Goal: Check status: Check status

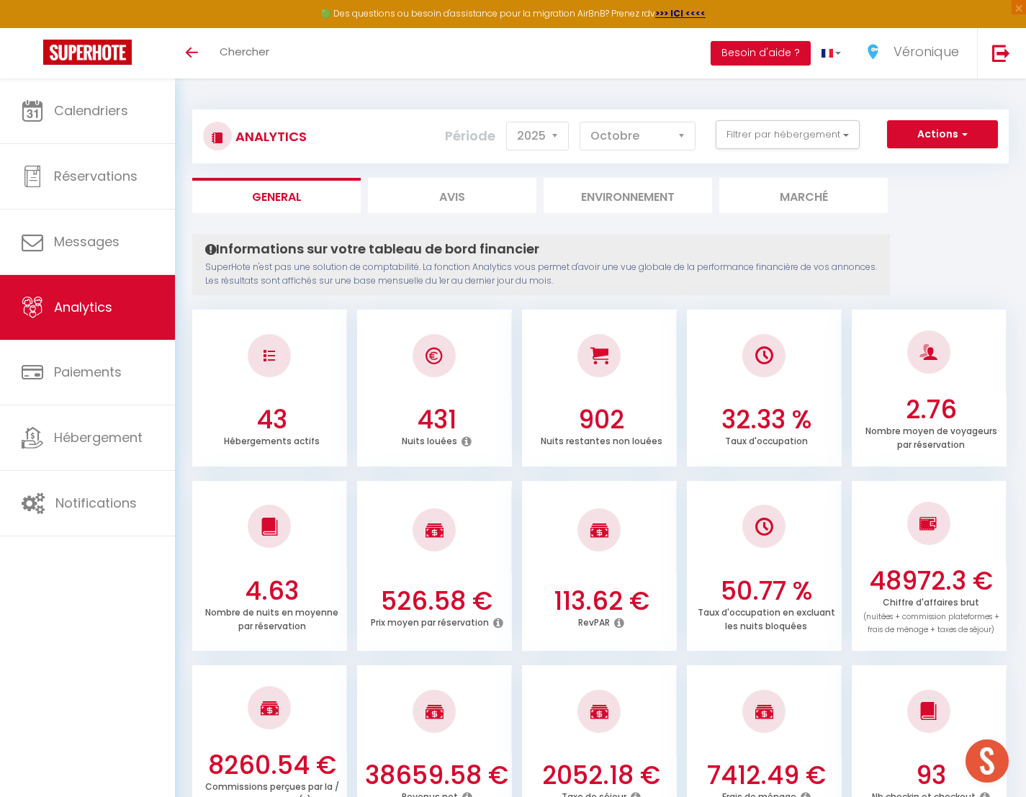
select select "2025"
select select "10"
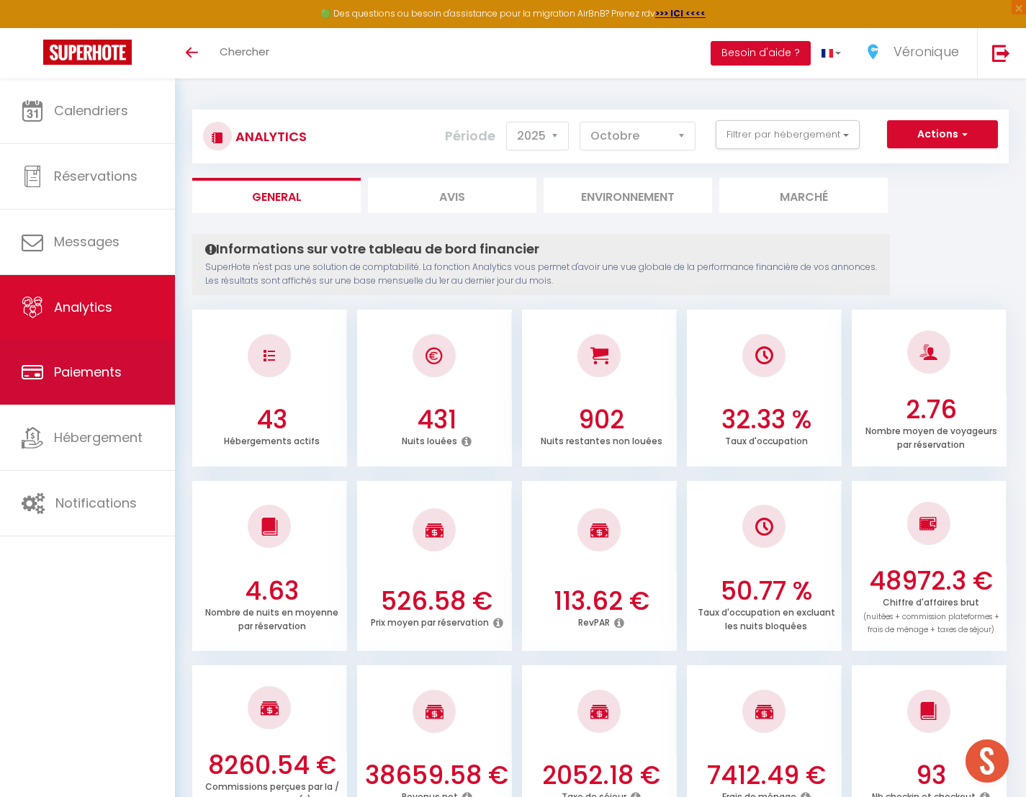
scroll to position [532, 0]
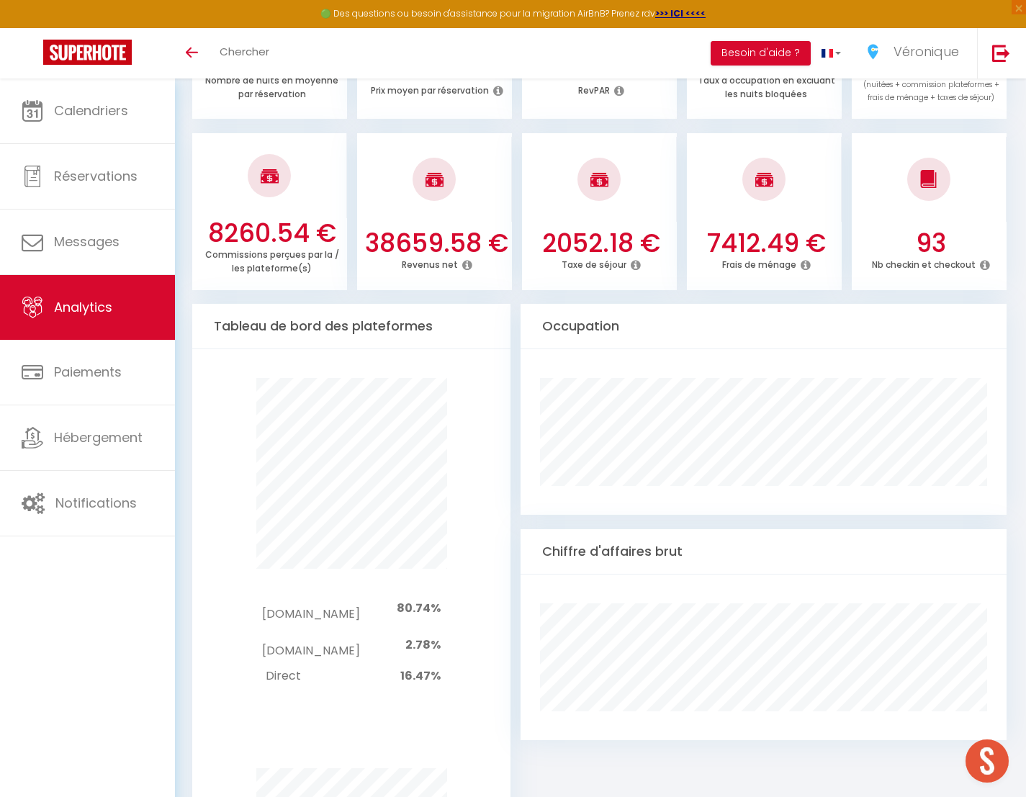
click at [98, 300] on span "Analytics" at bounding box center [83, 307] width 58 height 18
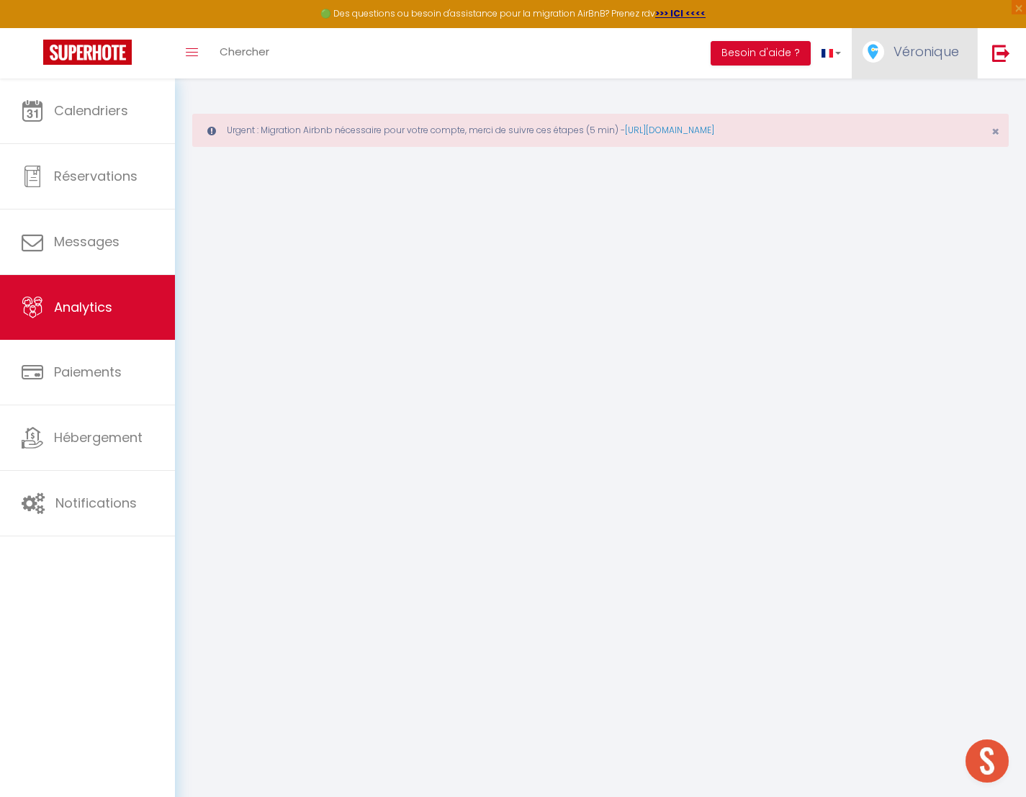
select select "2025"
select select "10"
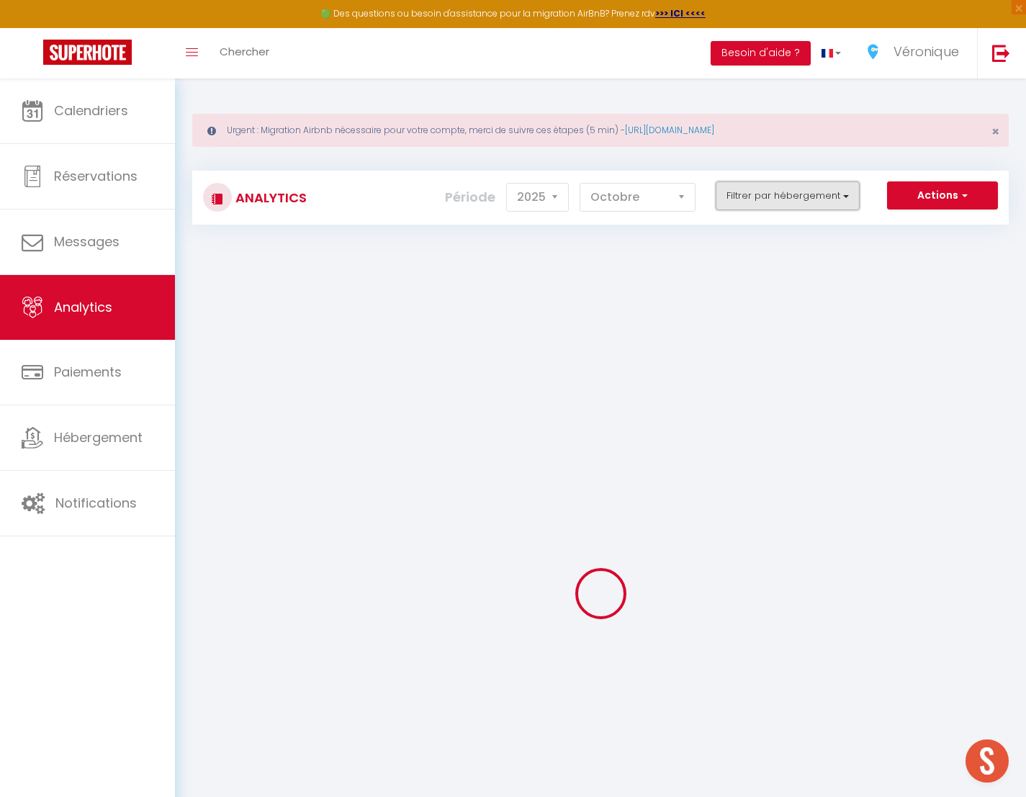
click at [842, 192] on button "Filtrer par hébergement" at bounding box center [788, 195] width 144 height 29
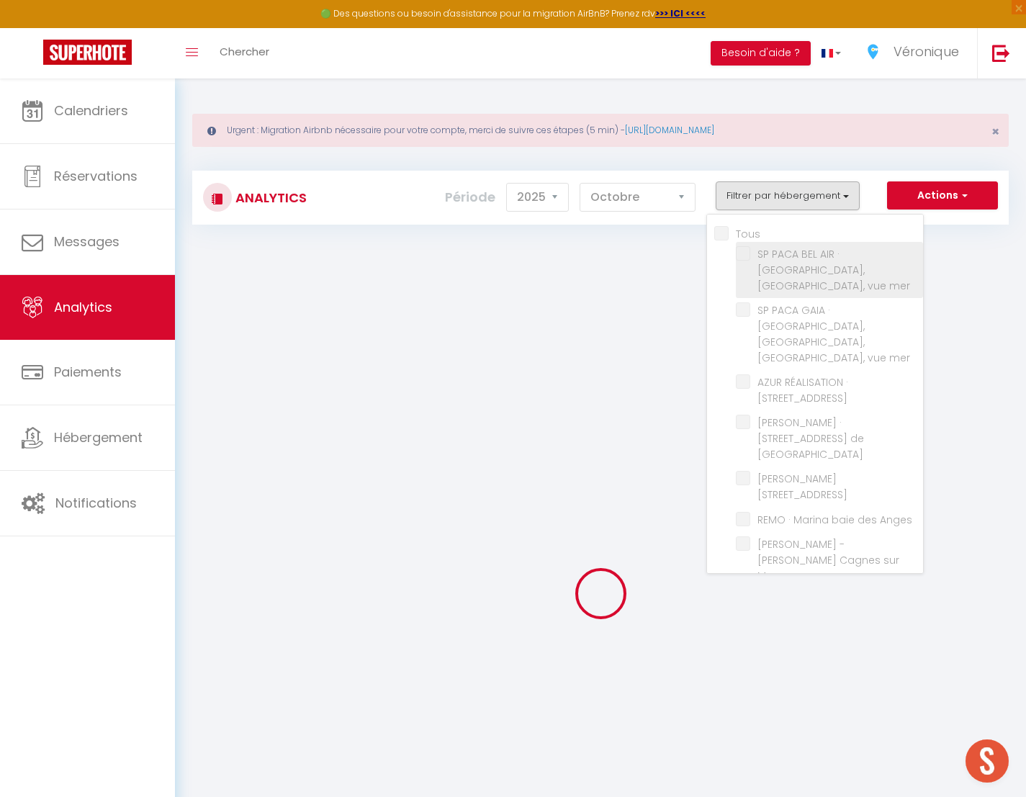
click at [747, 261] on li "SP PACA BEL AIR · [GEOGRAPHIC_DATA], [GEOGRAPHIC_DATA], vue mer" at bounding box center [829, 270] width 187 height 56
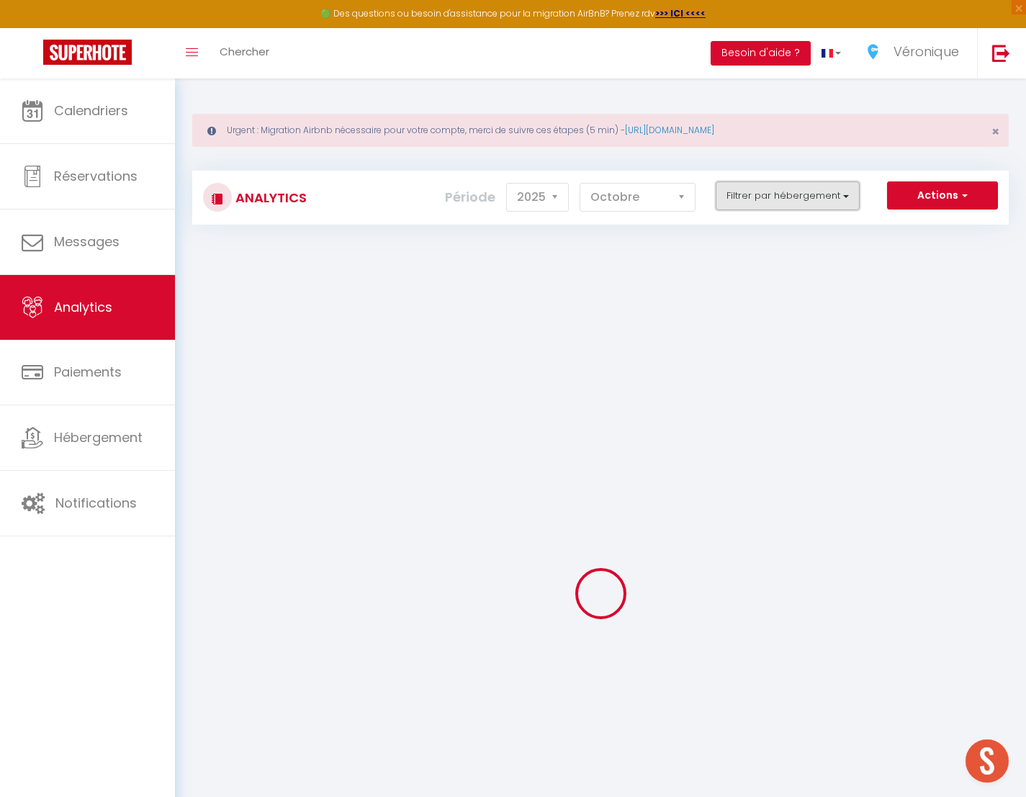
click at [825, 204] on button "Filtrer par hébergement" at bounding box center [788, 195] width 144 height 29
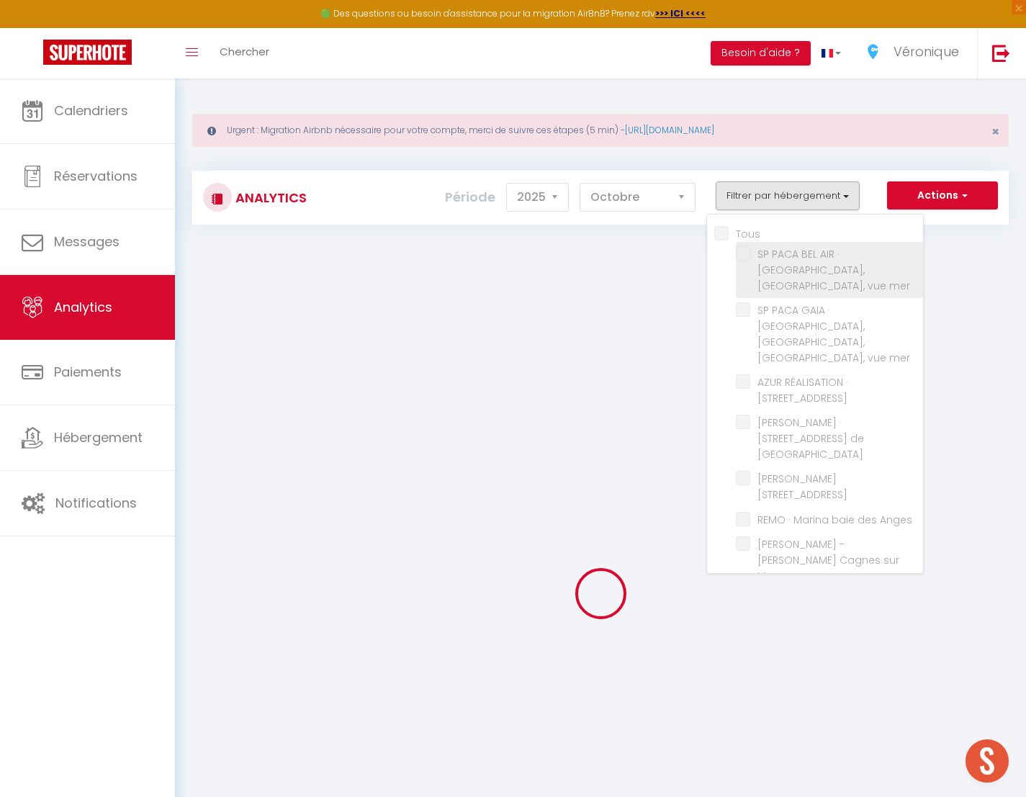
checkbox input "false"
checkbox mer "false"
checkbox Laurent "false"
checkbox Verdun "false"
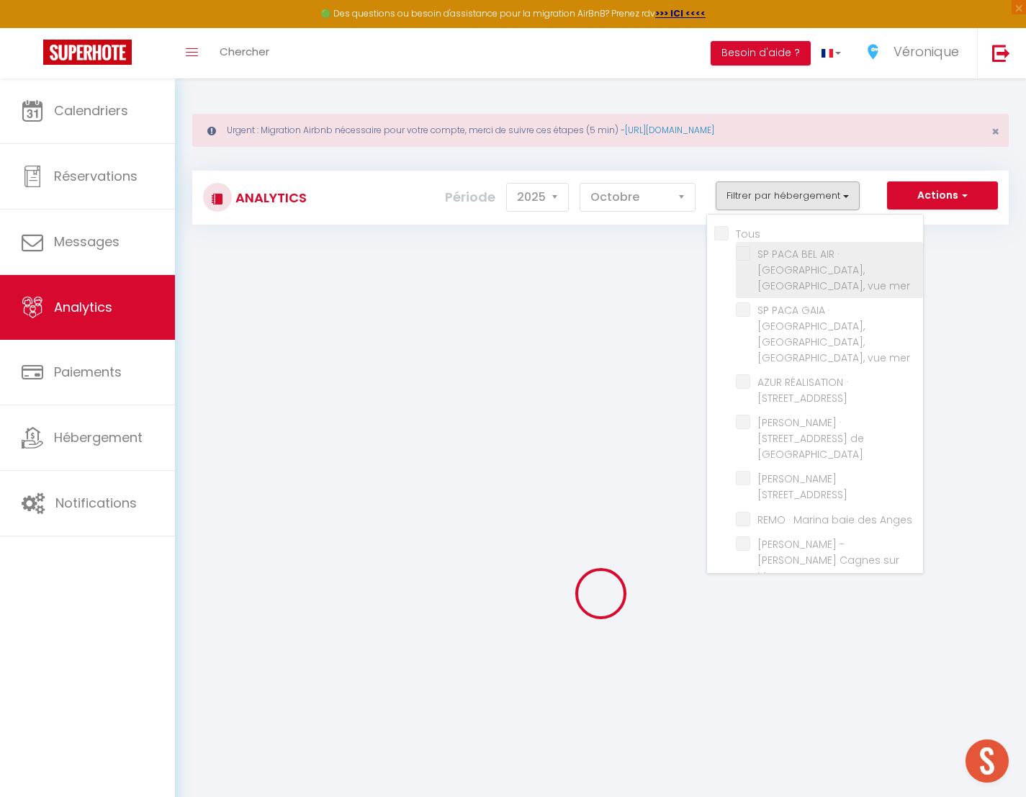
checkbox Lucioles "false"
checkbox Anges "false"
checkbox Mer "false"
checkbox Cacciabue "false"
checkbox Vaugrenier "false"
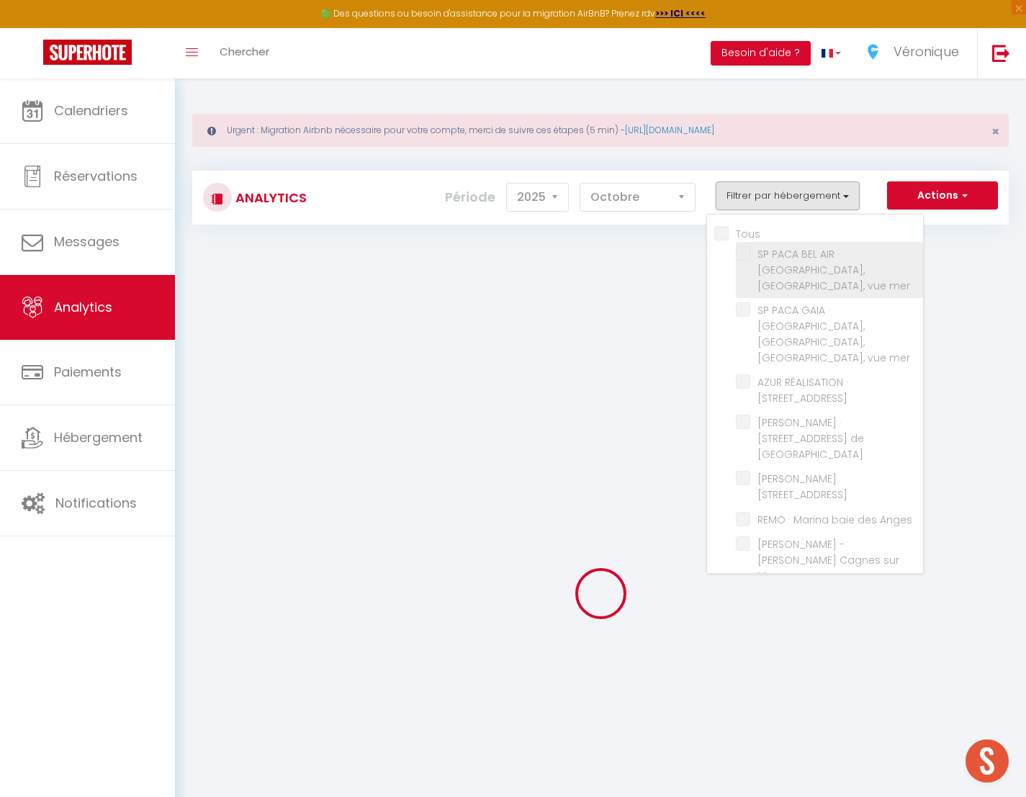
checkbox Loup "false"
checkbox Mer "false"
checkbox Coquelicots "false"
checkbox Paez "false"
checkbox Nice "false"
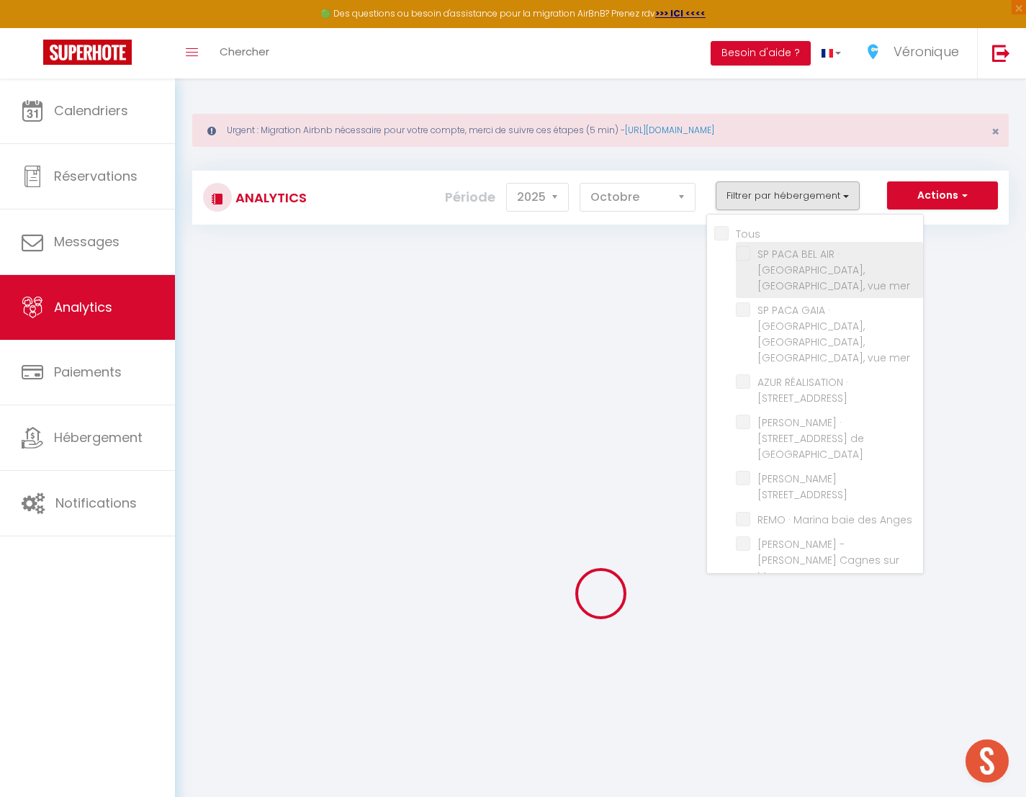
checkbox Cousteau "false"
checkbox Plage "false"
checkbox plage "false"
checkbox Plans "false"
checkbox Guillaumont "false"
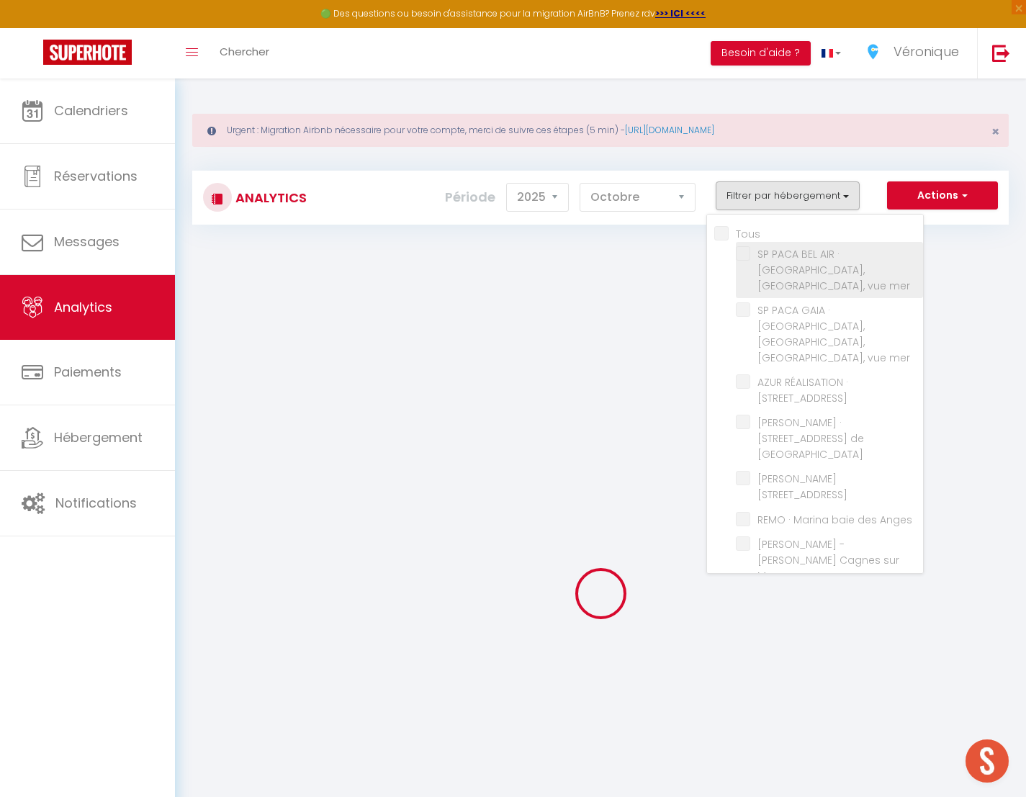
checkbox Vallauris "false"
checkbox Antibes "false"
checkbox Cannes "false"
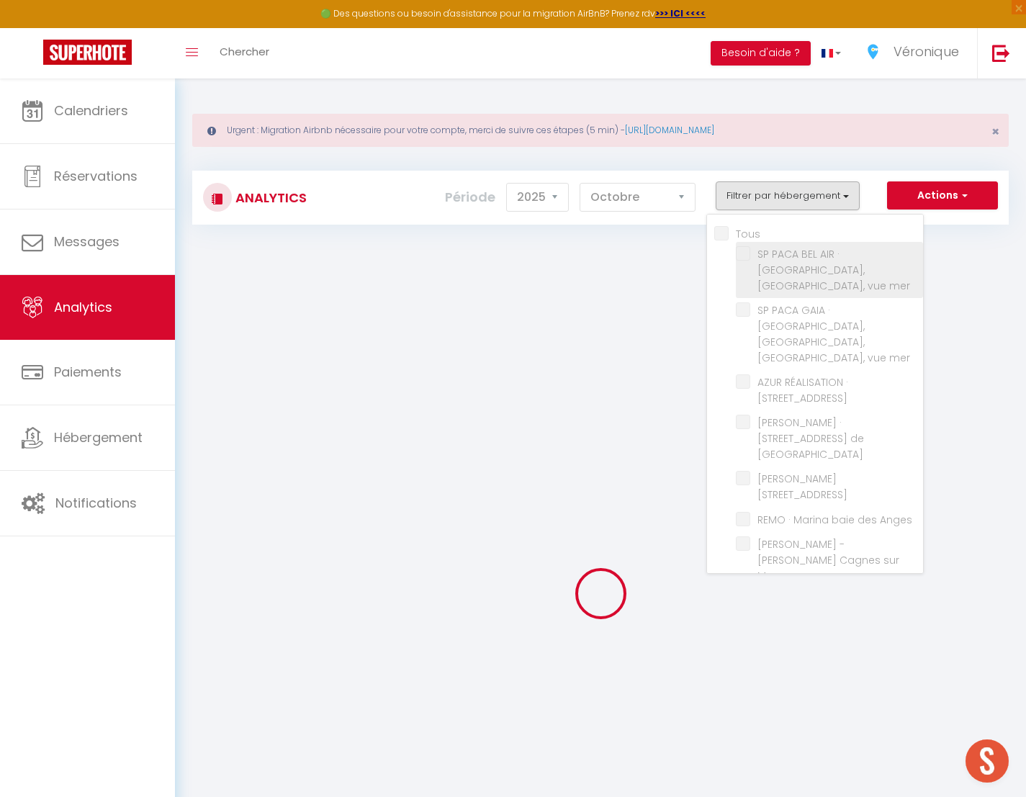
checkbox Mer "false"
checkbox Nice "false"
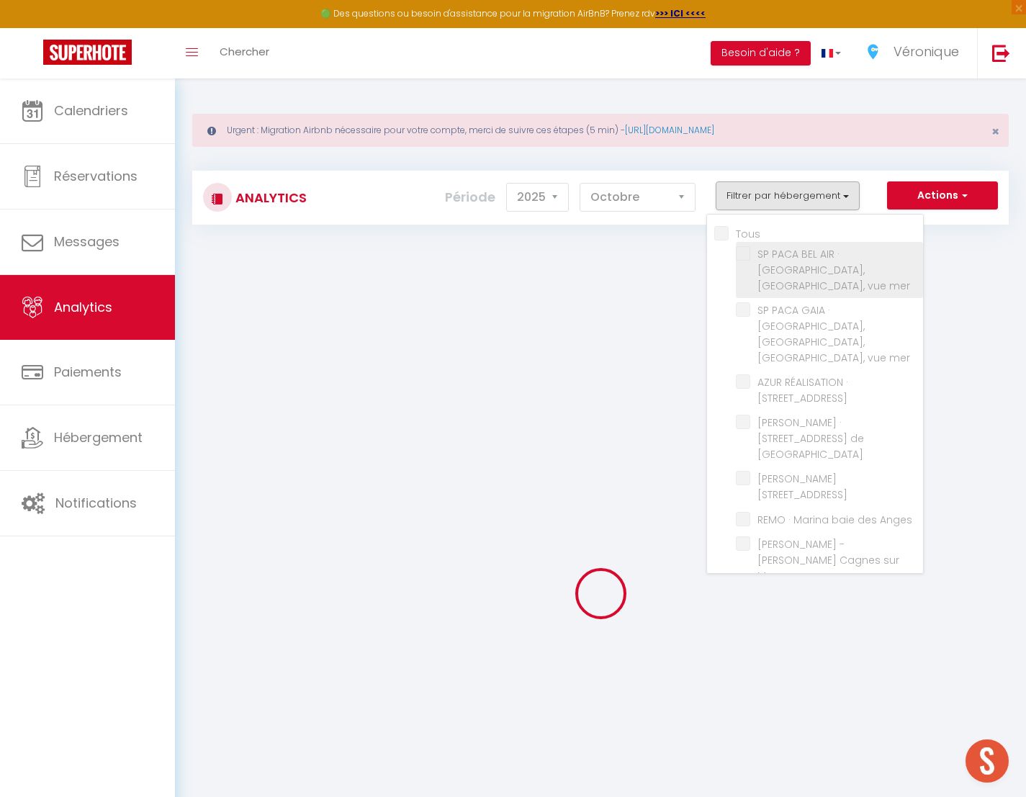
checkbox Nice "false"
checkbox Var "false"
checkbox Mer "false"
checkbox Gilette "false"
checkbox Plans "false"
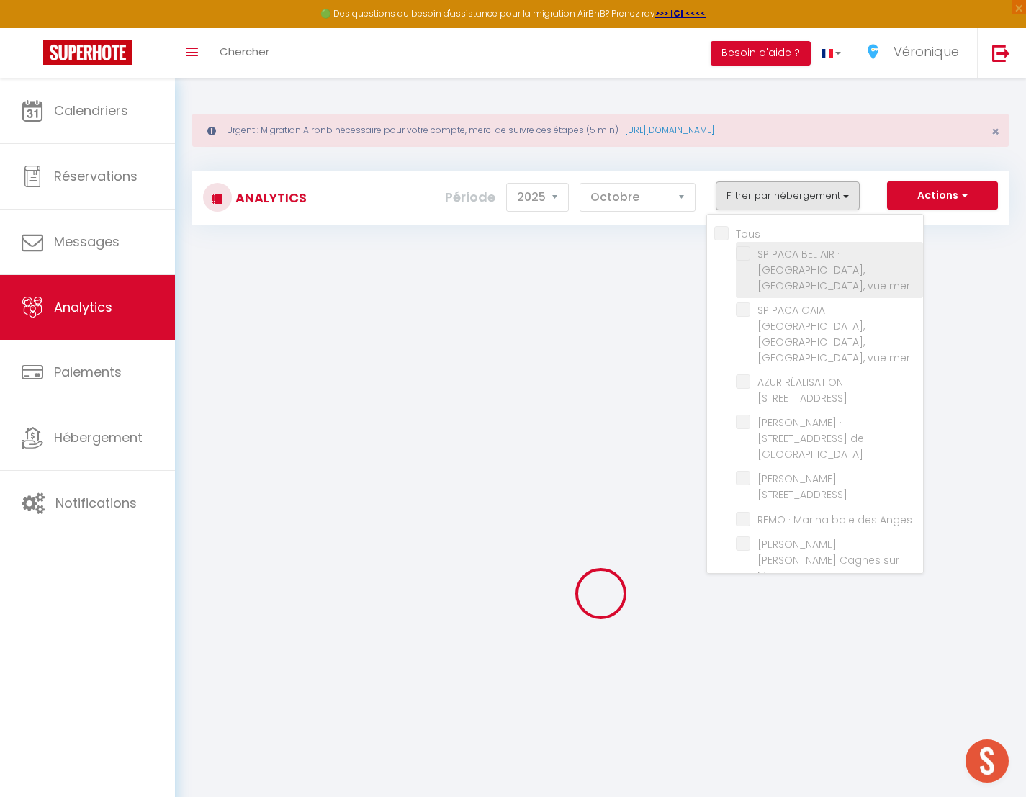
checkbox Bouquet "false"
checkbox Mer "false"
checkbox Karr "false"
checkbox Valbonne "false"
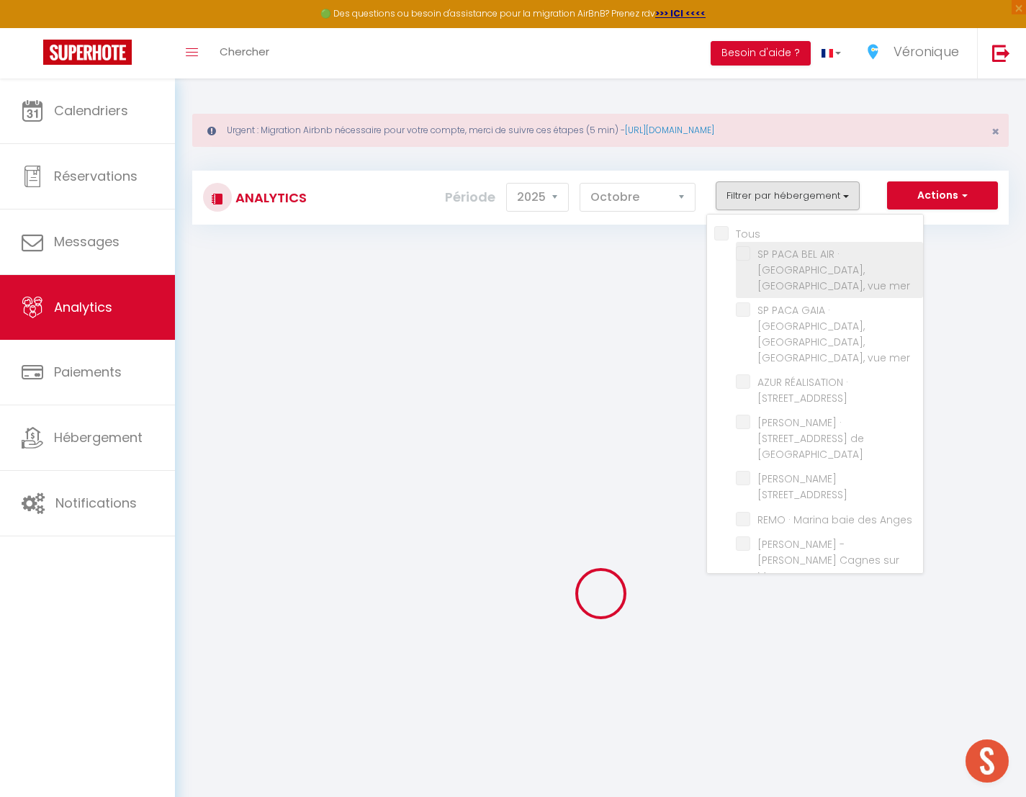
checkbox 1944 "false"
checkbox Rostagne "false"
checkbox Cireuil "false"
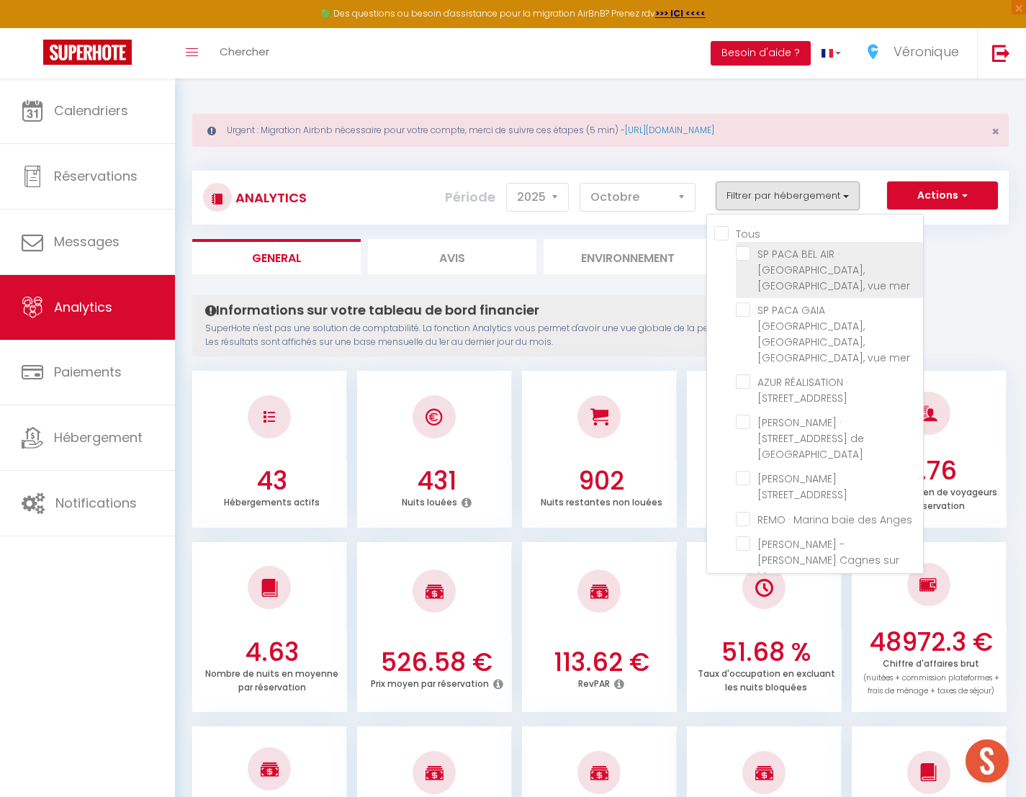
click at [747, 252] on mer "checkbox" at bounding box center [829, 253] width 187 height 14
checkbox mer "true"
checkbox mer "false"
checkbox Laurent "false"
checkbox Verdun "false"
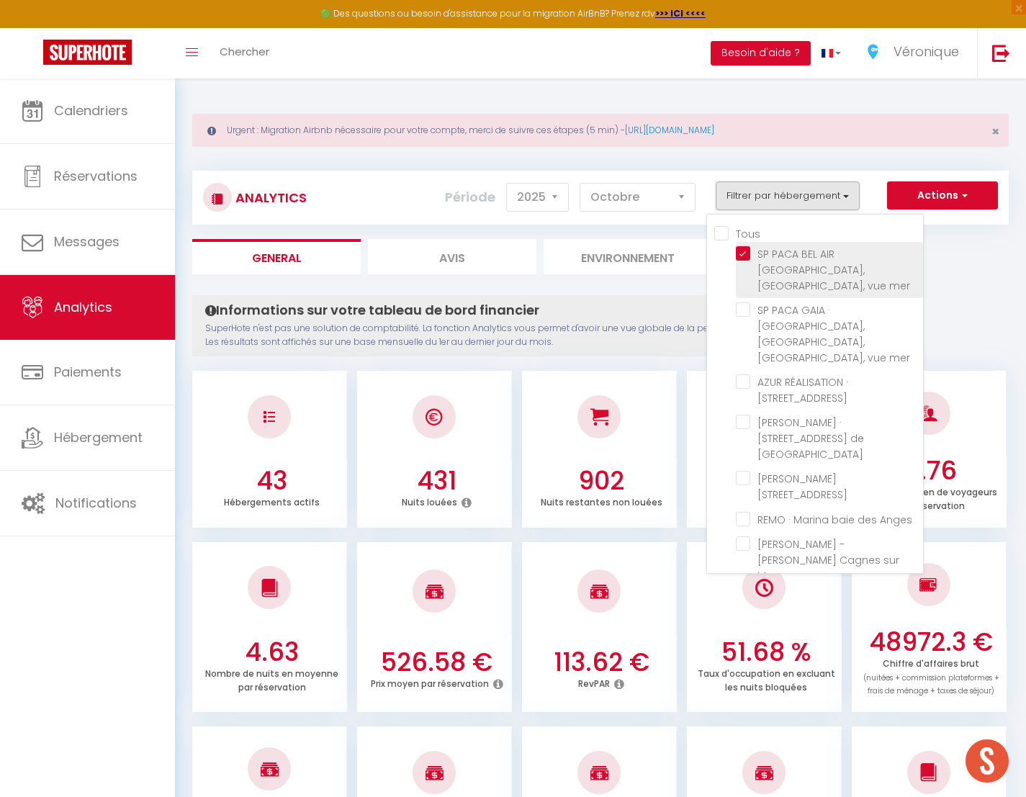
checkbox Lucioles "false"
checkbox Anges "false"
checkbox Mer "false"
checkbox Cacciabue "false"
checkbox Vaugrenier "false"
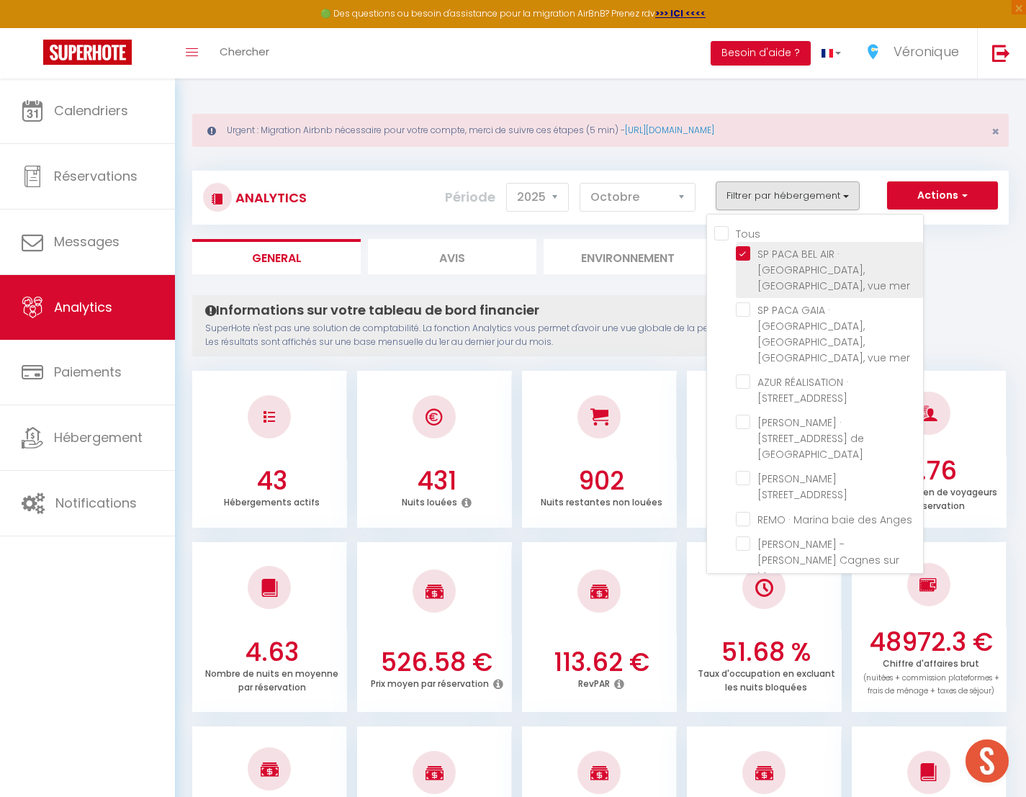
checkbox Loup "false"
checkbox Mer "false"
checkbox Coquelicots "false"
checkbox Paez "false"
checkbox Nice "false"
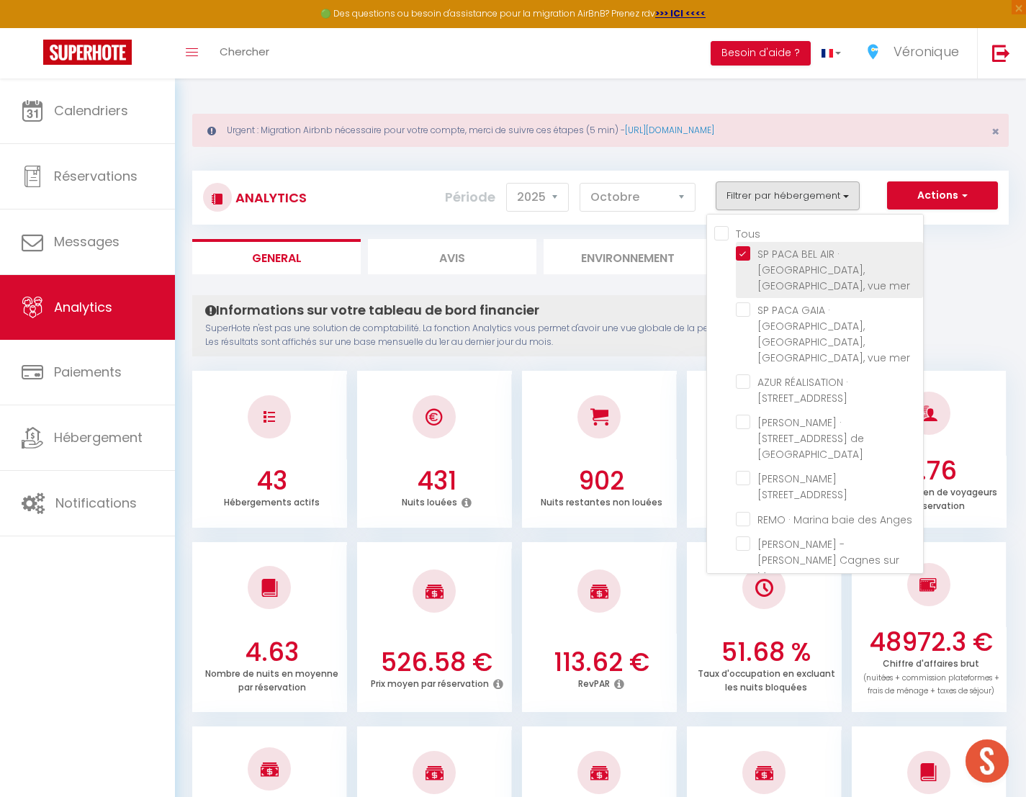
checkbox Cousteau "false"
checkbox Plage "false"
checkbox plage "false"
checkbox Plans "false"
checkbox Guillaumont "false"
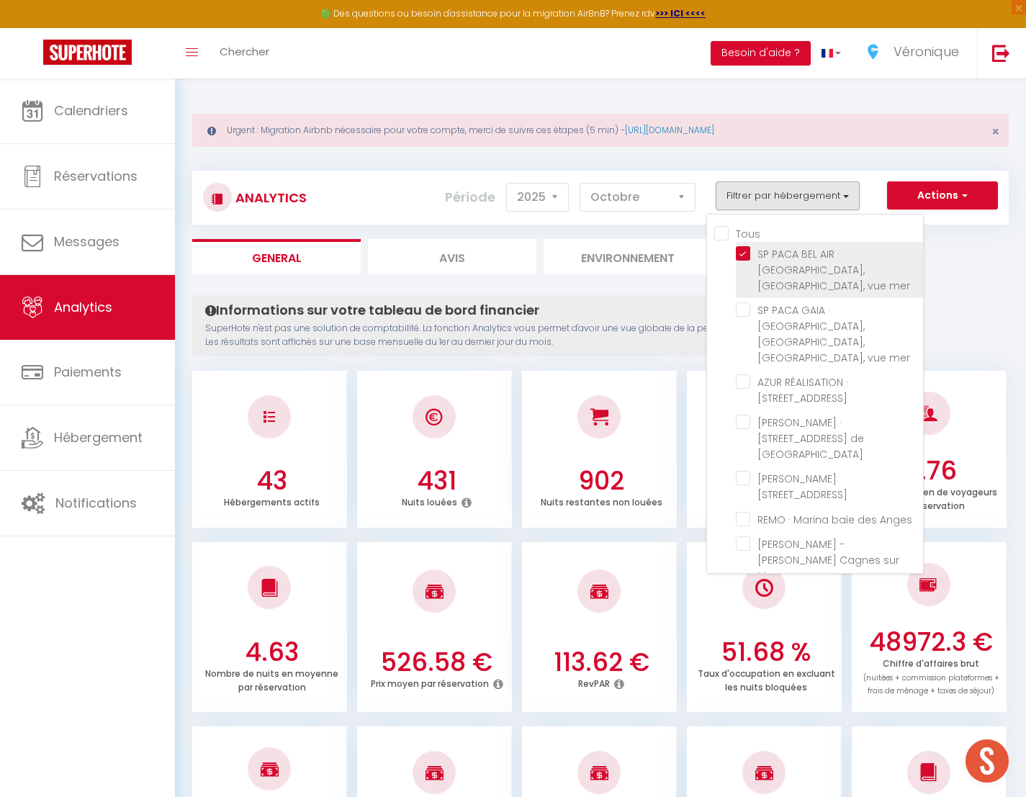
checkbox Vallauris "false"
checkbox Antibes "false"
checkbox Cannes "false"
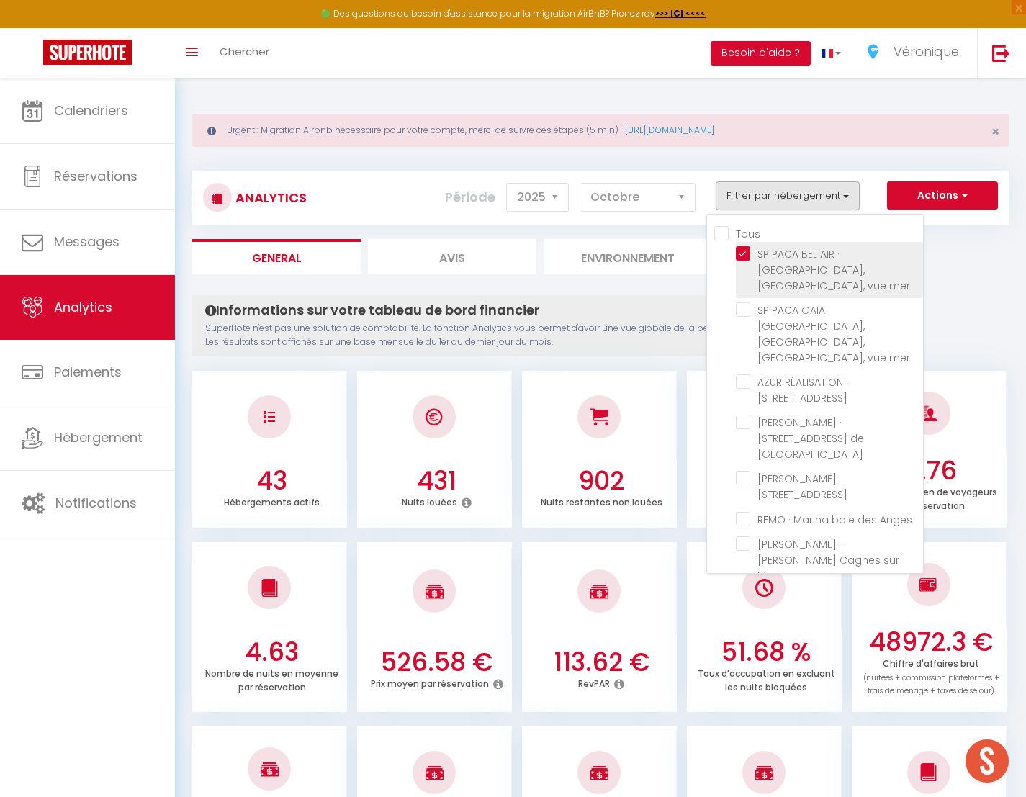
checkbox Mer "false"
checkbox Nice "false"
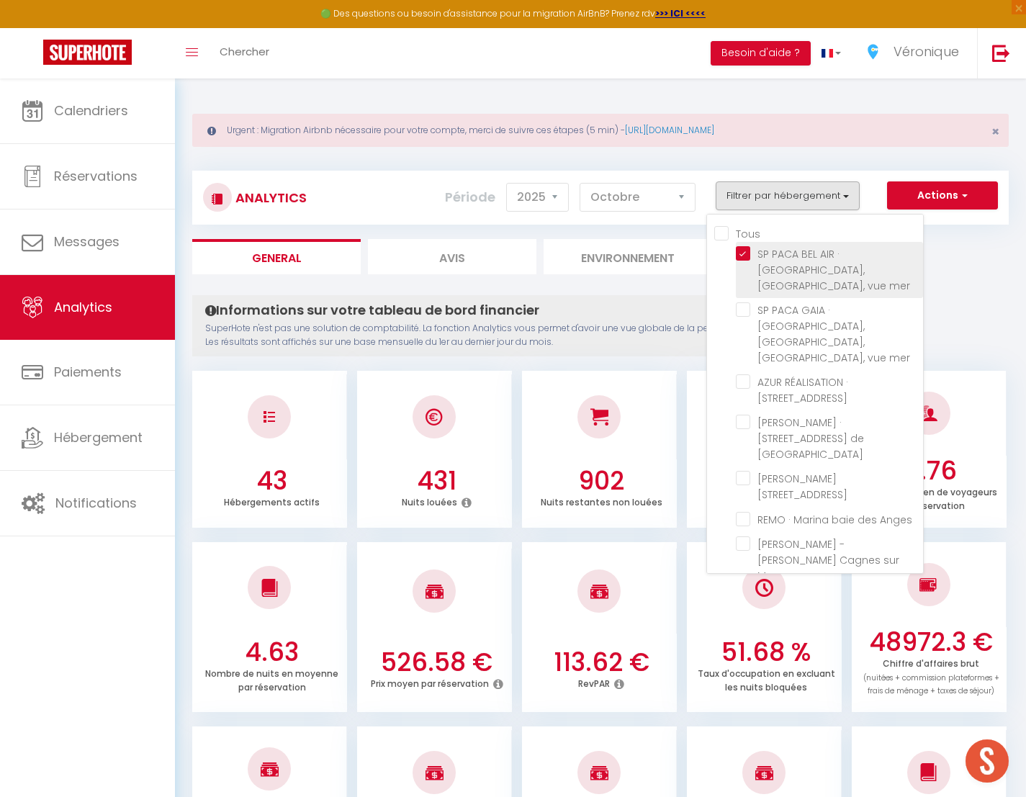
checkbox Nice "false"
checkbox Var "false"
checkbox Mer "false"
checkbox Gilette "false"
checkbox Plans "false"
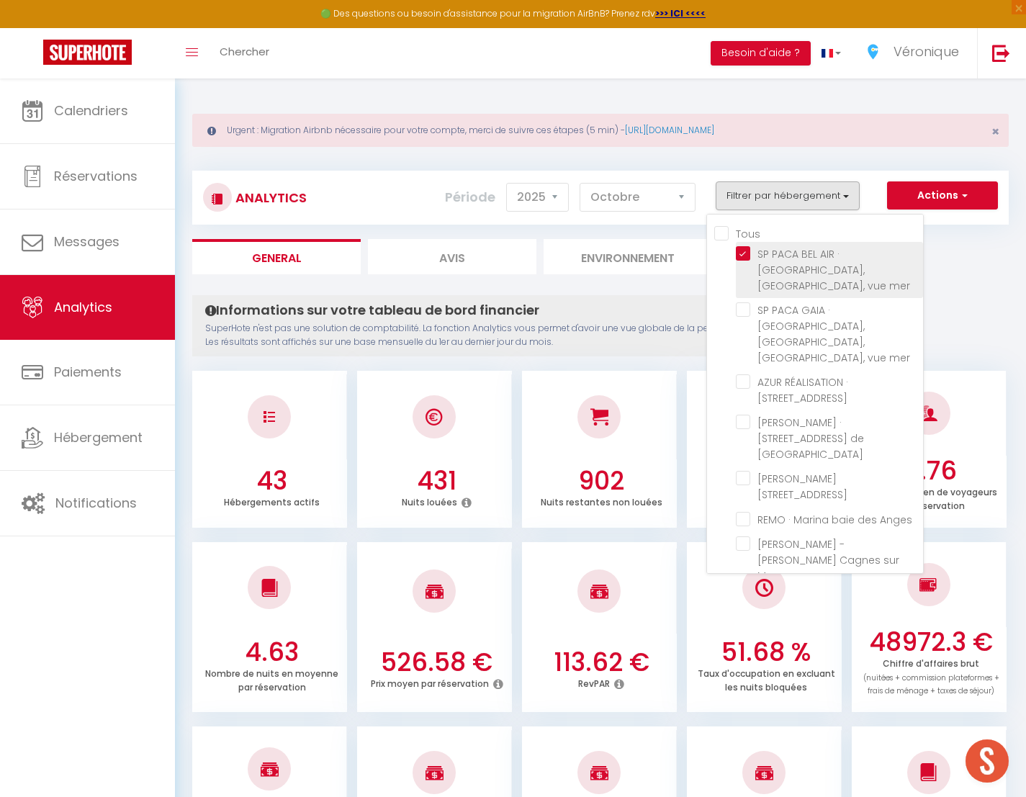
checkbox Bouquet "false"
checkbox Mer "false"
checkbox Karr "false"
checkbox Valbonne "false"
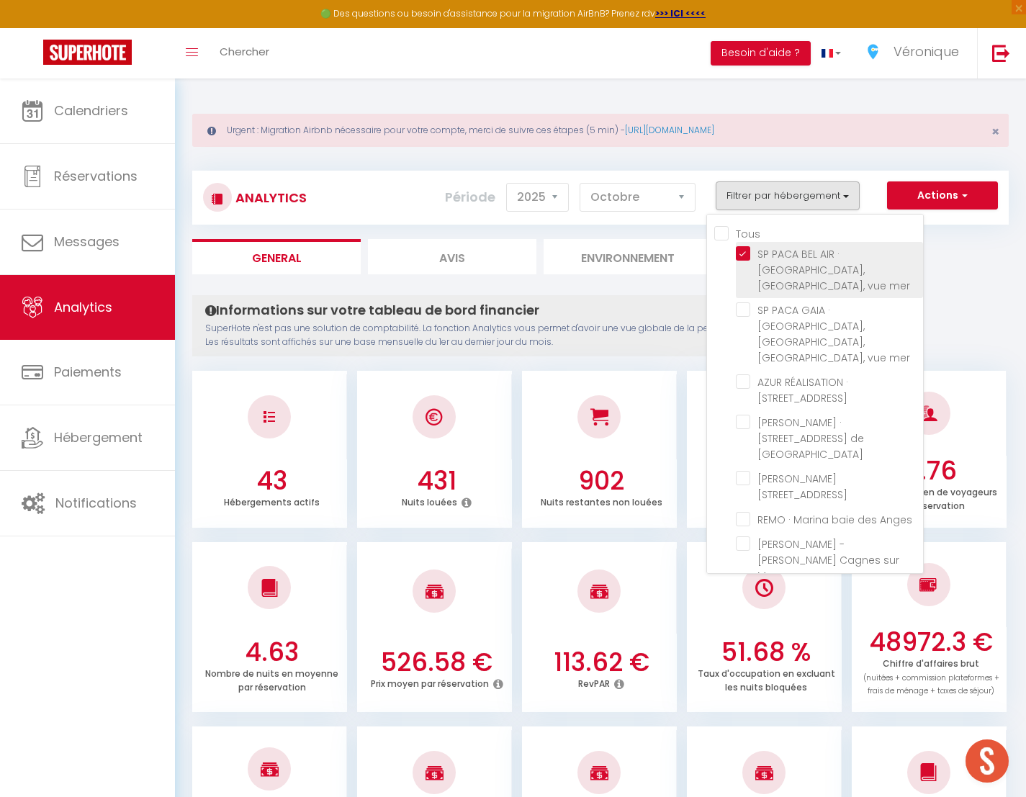
checkbox 1944 "false"
checkbox Rostagne "false"
checkbox Cireuil "false"
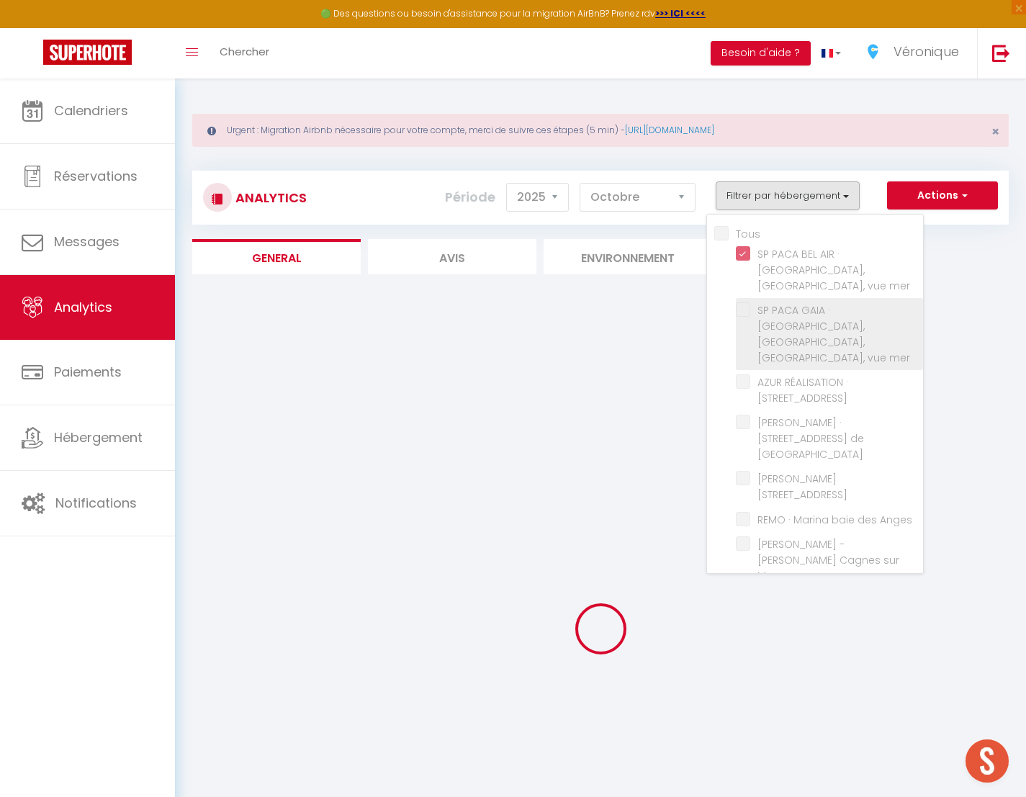
checkbox mer "false"
checkbox Laurent "false"
checkbox Verdun "false"
checkbox Lucioles "false"
checkbox Anges "false"
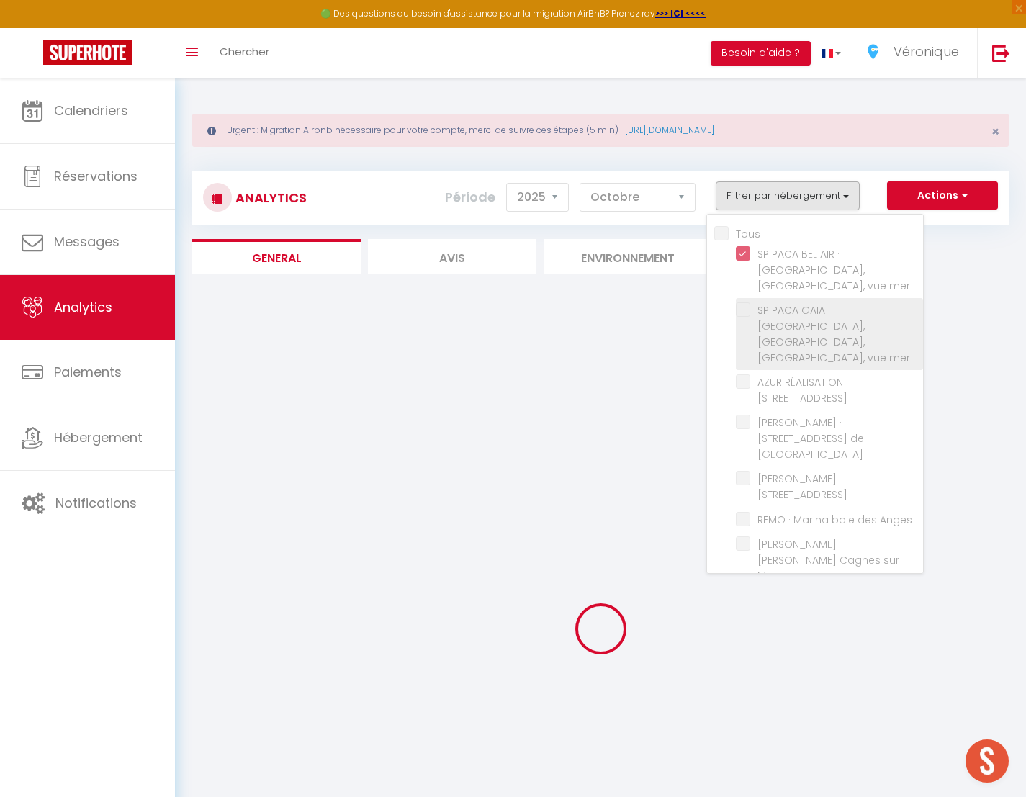
checkbox Mer "false"
checkbox Cacciabue "false"
checkbox Vaugrenier "false"
checkbox Loup "false"
checkbox Mer "false"
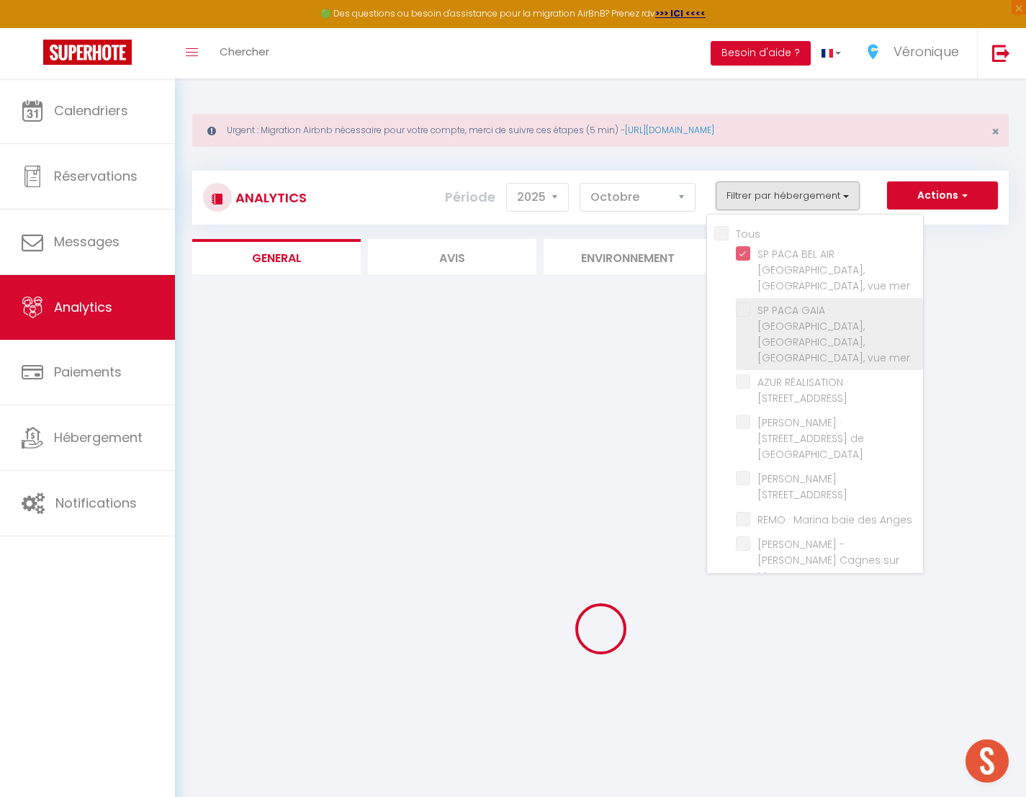
checkbox Coquelicots "false"
checkbox Paez "false"
checkbox Nice "false"
checkbox Cousteau "false"
checkbox Plage "false"
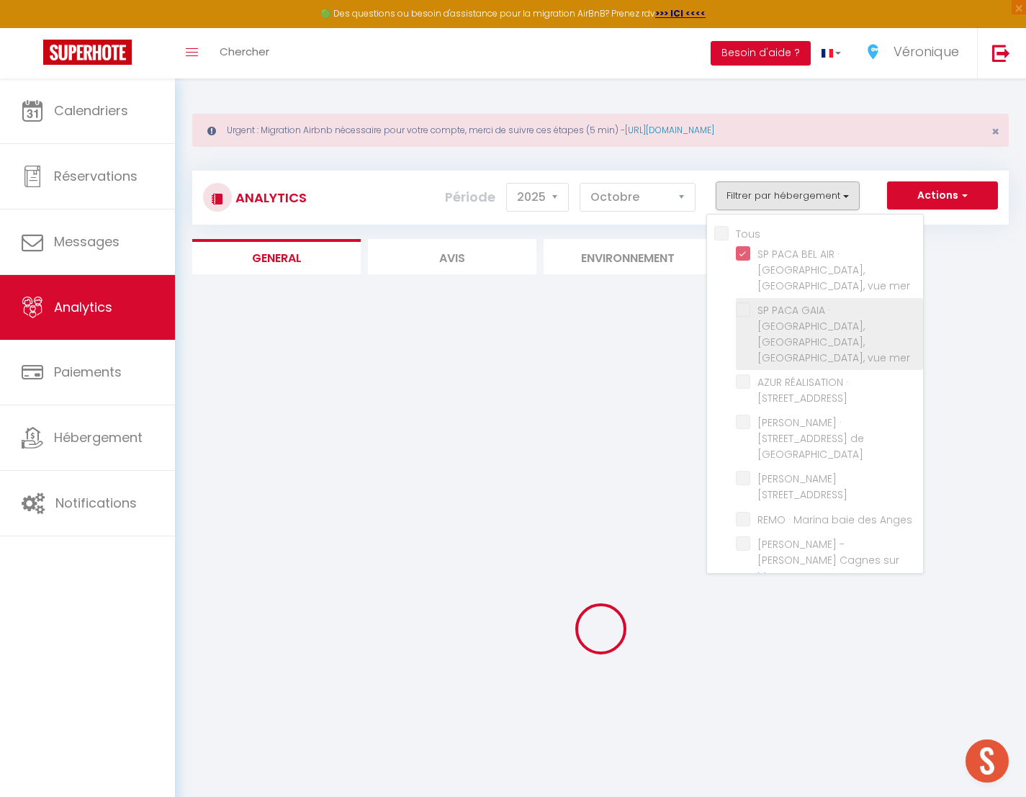
checkbox plage "false"
checkbox Plans "false"
checkbox Guillaumont "false"
checkbox Vallauris "false"
checkbox Antibes "false"
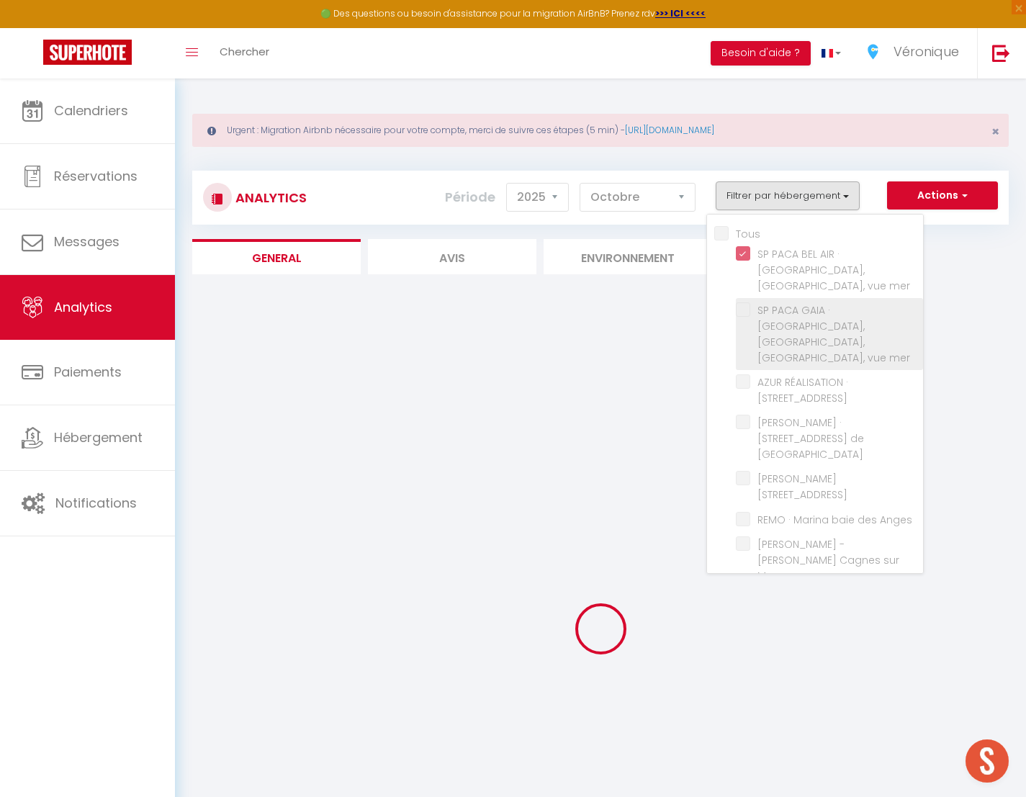
checkbox Antibes "false"
checkbox Cannes "false"
checkbox Mer "false"
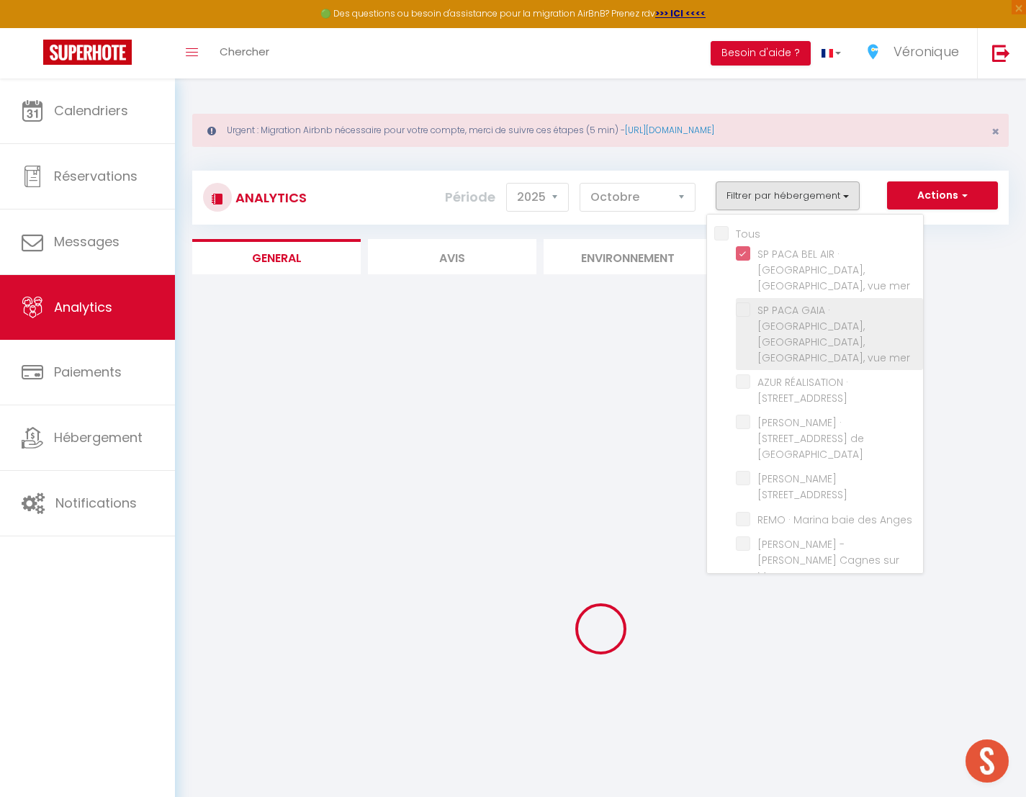
checkbox Mer "false"
checkbox Nice "false"
checkbox Var "false"
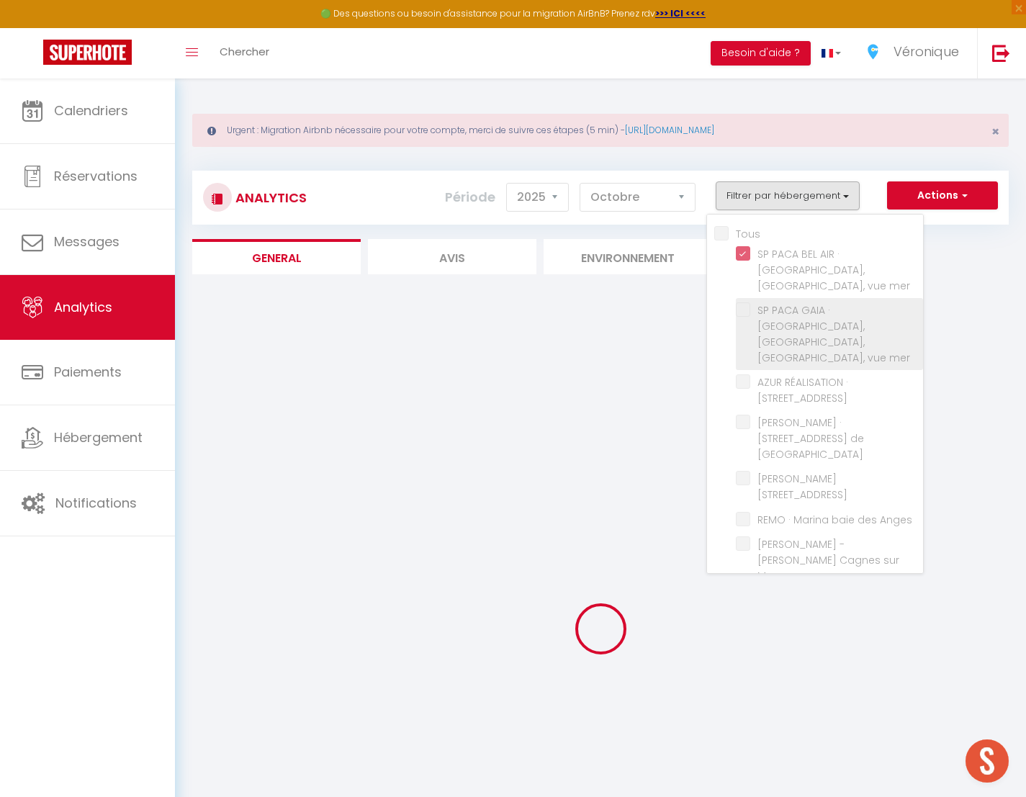
checkbox Mer "false"
checkbox Gilette "false"
checkbox Plans "false"
checkbox Bouquet "false"
checkbox Mer "false"
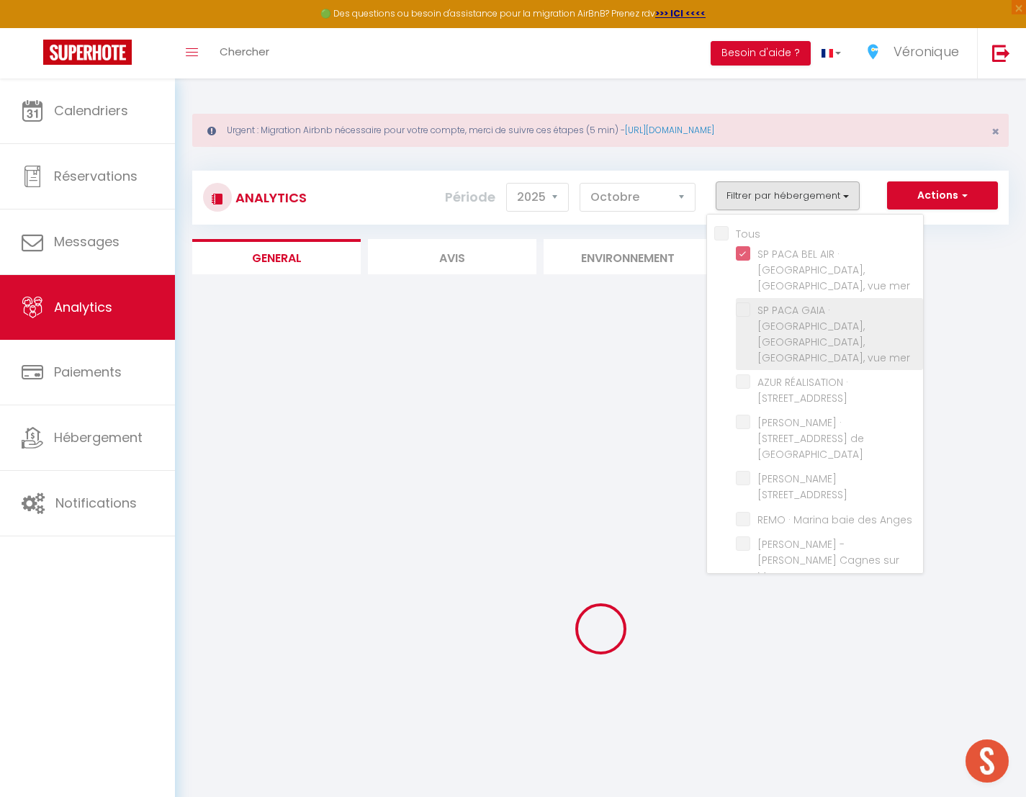
checkbox Mer "false"
checkbox Karr "false"
checkbox Valbonne "false"
checkbox 1944 "false"
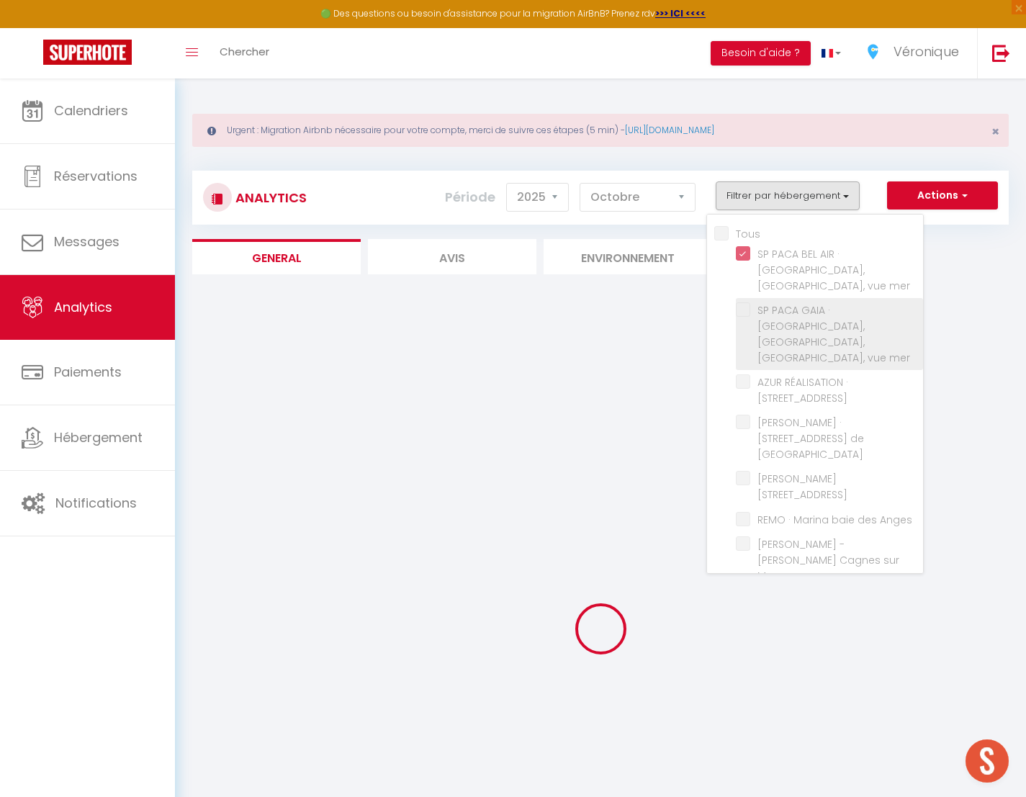
checkbox Rostagne "false"
checkbox Cireuil "false"
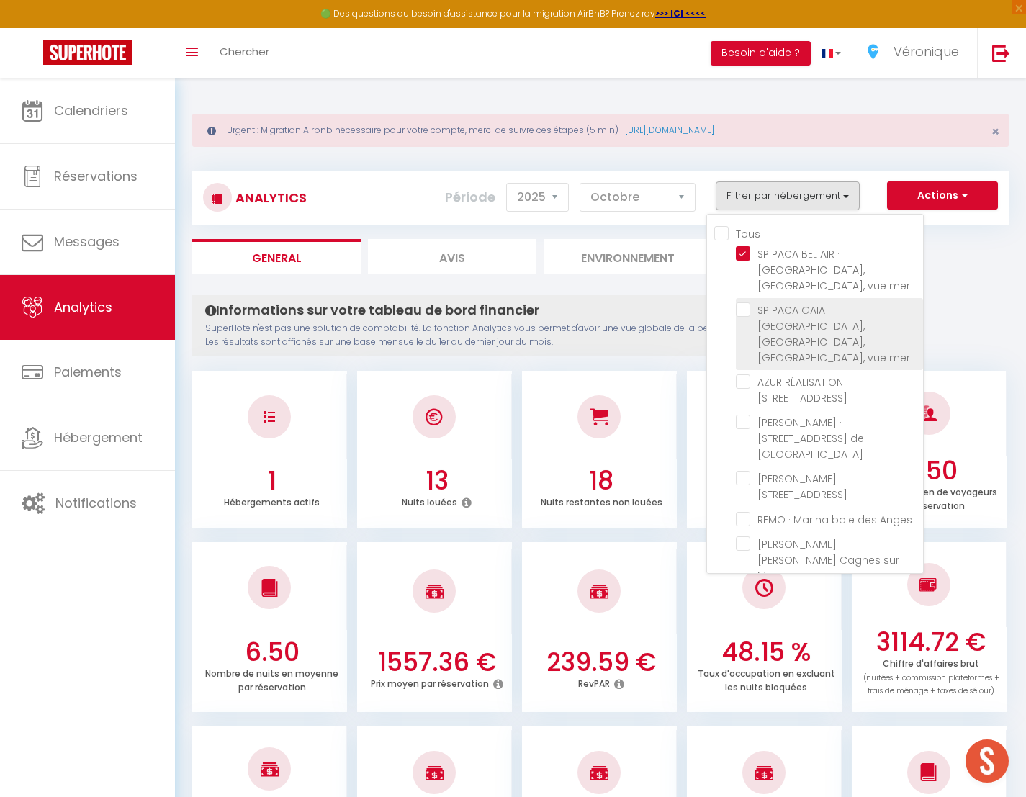
drag, startPoint x: 745, startPoint y: 296, endPoint x: 749, endPoint y: 315, distance: 19.8
click at [746, 302] on mer "checkbox" at bounding box center [829, 309] width 187 height 14
checkbox mer "true"
checkbox Laurent "false"
checkbox Verdun "false"
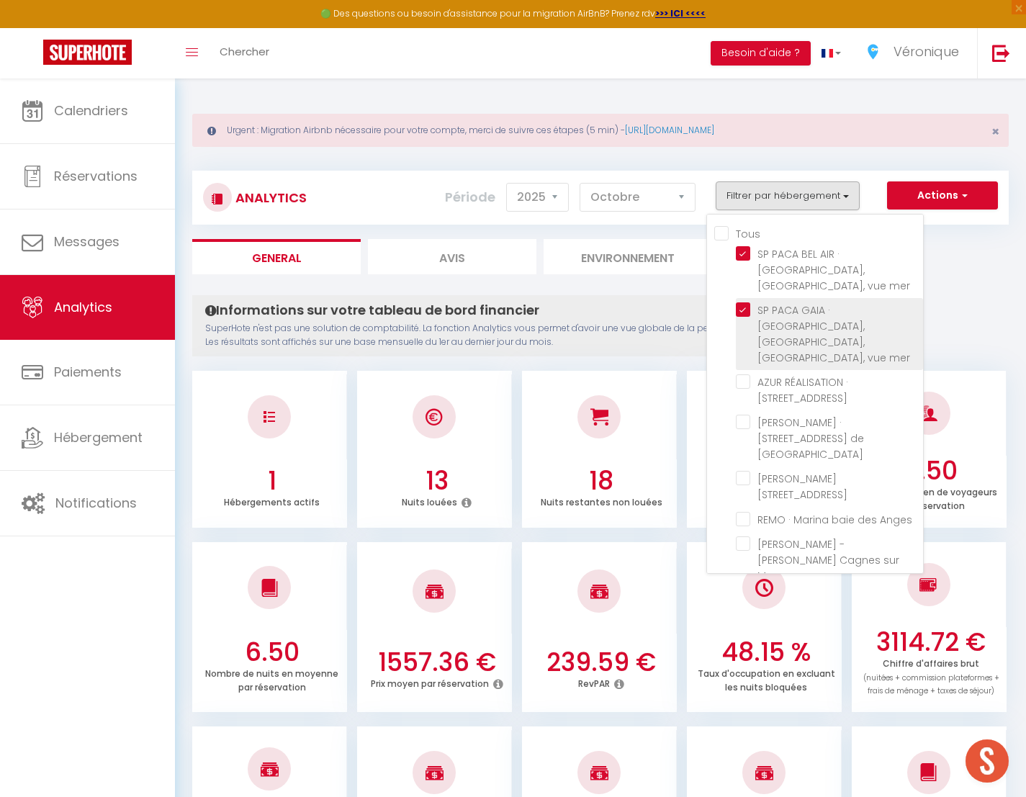
checkbox Lucioles "false"
checkbox Anges "false"
checkbox Mer "false"
checkbox Cacciabue "false"
checkbox Vaugrenier "false"
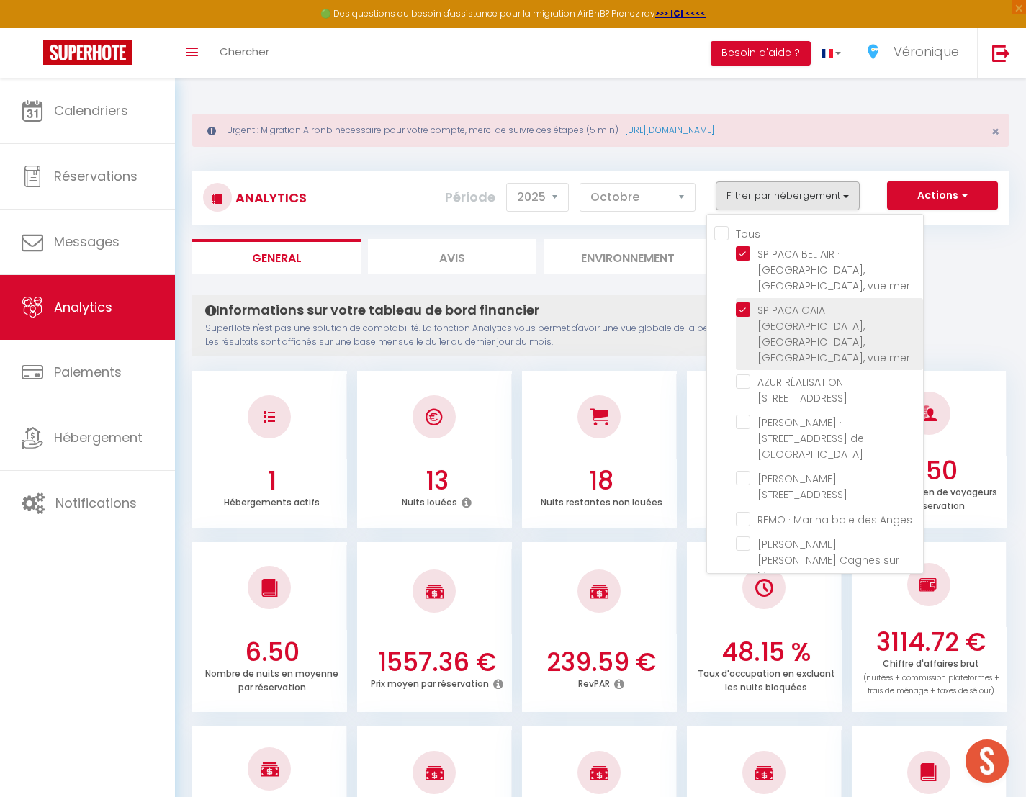
checkbox Loup "false"
checkbox Mer "false"
checkbox Coquelicots "false"
checkbox Paez "false"
checkbox Nice "false"
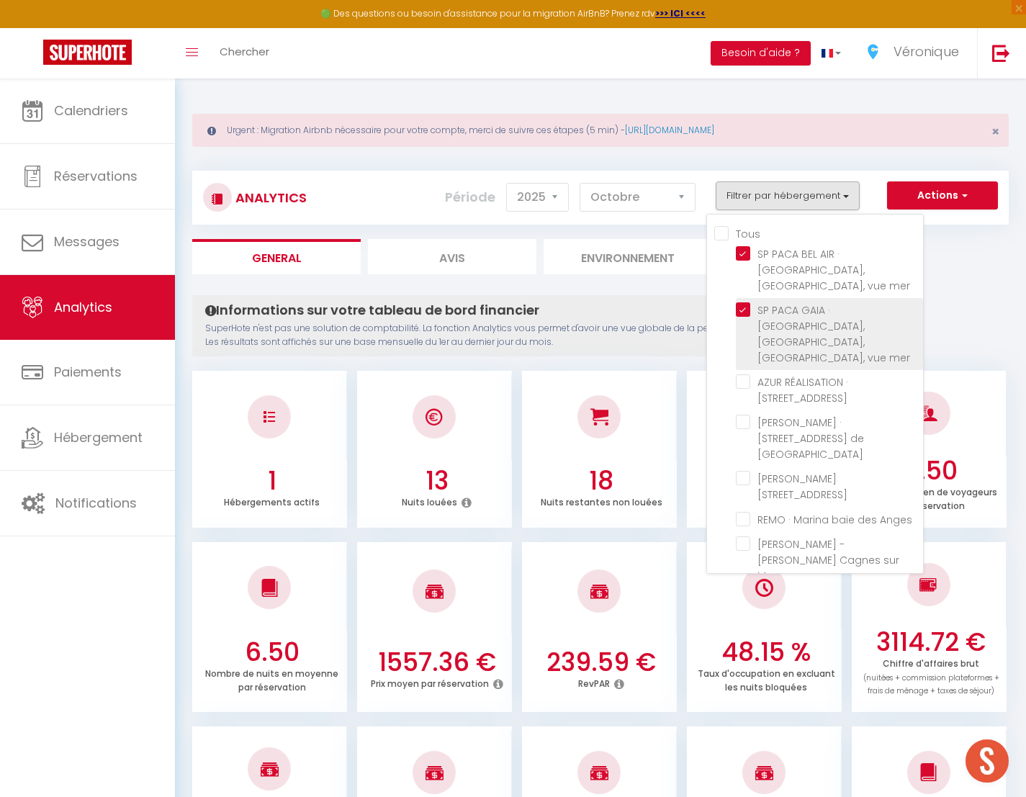
checkbox Cousteau "false"
checkbox Plage "false"
checkbox plage "false"
checkbox Plans "false"
checkbox Guillaumont "false"
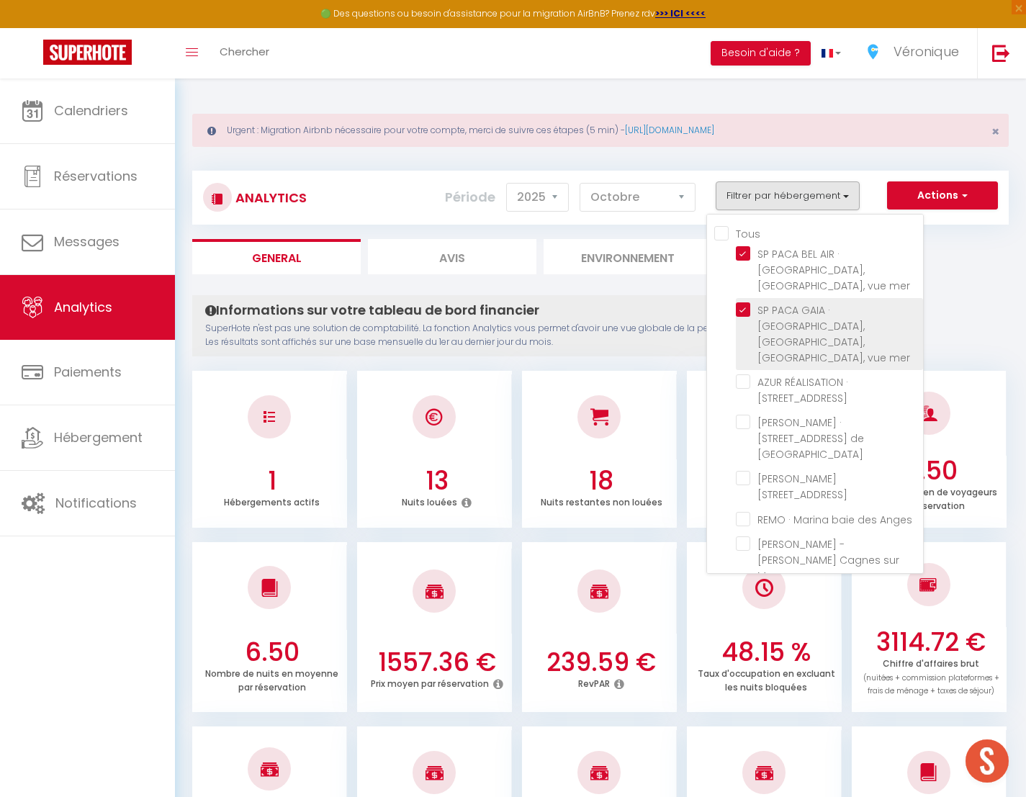
checkbox Vallauris "false"
checkbox Antibes "false"
checkbox Cannes "false"
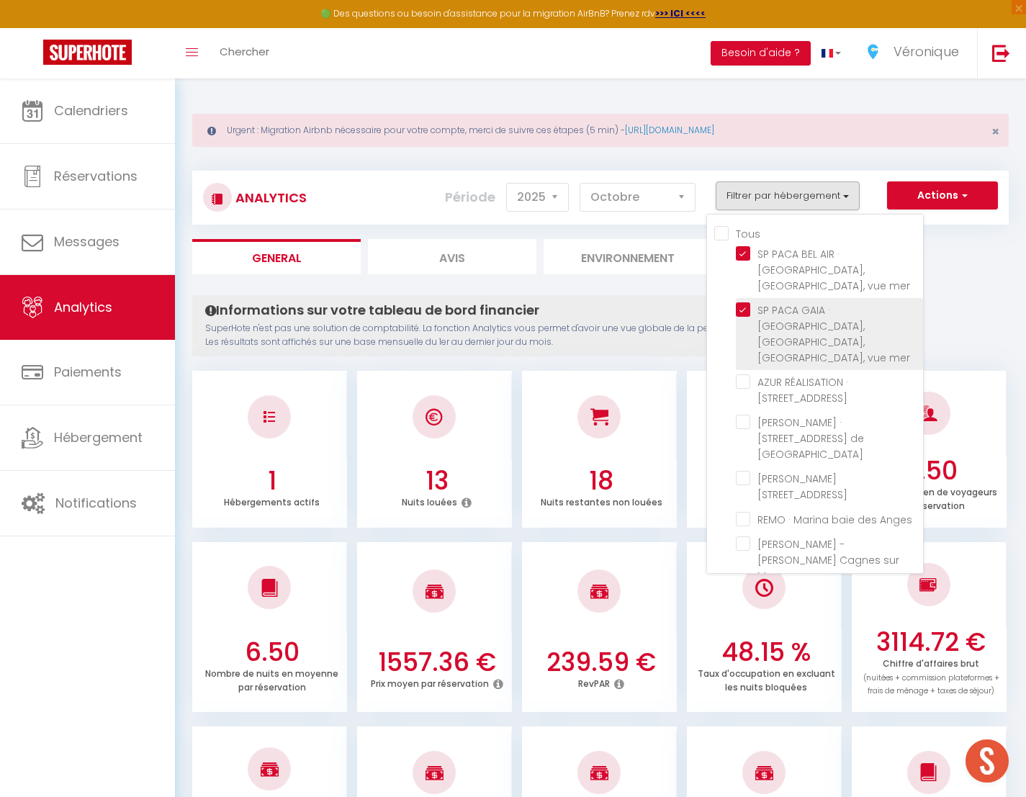
checkbox Mer "false"
checkbox Nice "false"
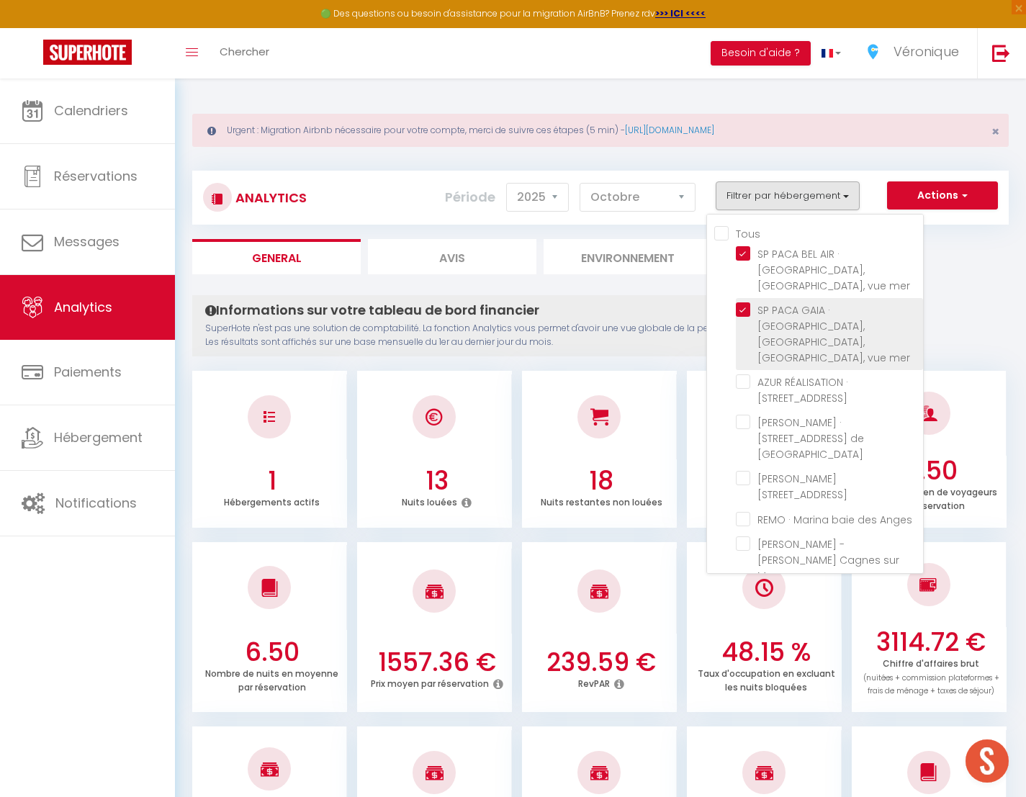
checkbox Nice "false"
checkbox Var "false"
checkbox Mer "false"
checkbox Gilette "false"
checkbox Plans "false"
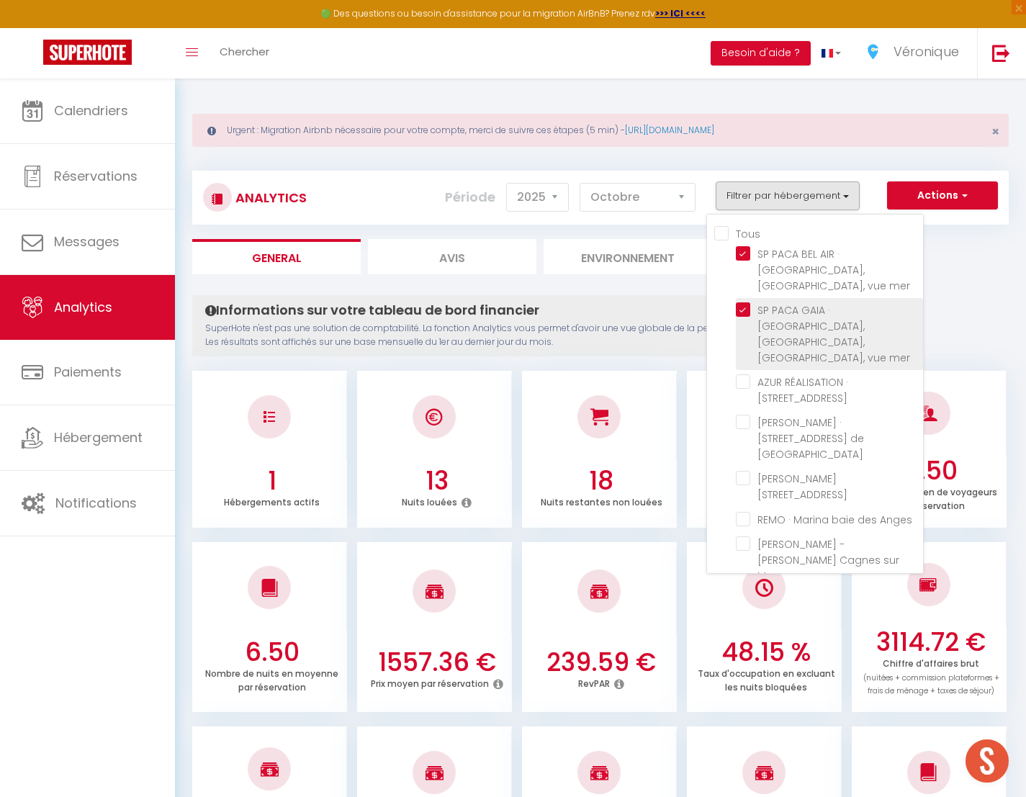
checkbox Bouquet "false"
checkbox Mer "false"
checkbox Karr "false"
checkbox Valbonne "false"
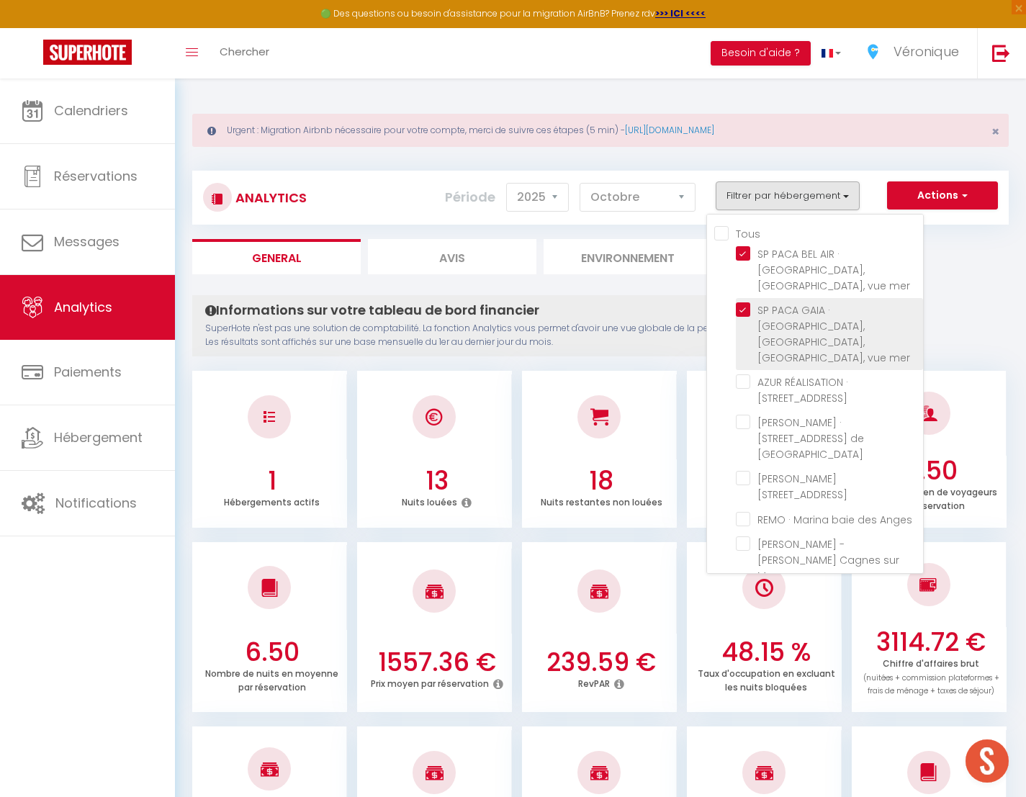
checkbox 1944 "false"
checkbox Rostagne "false"
checkbox Cireuil "false"
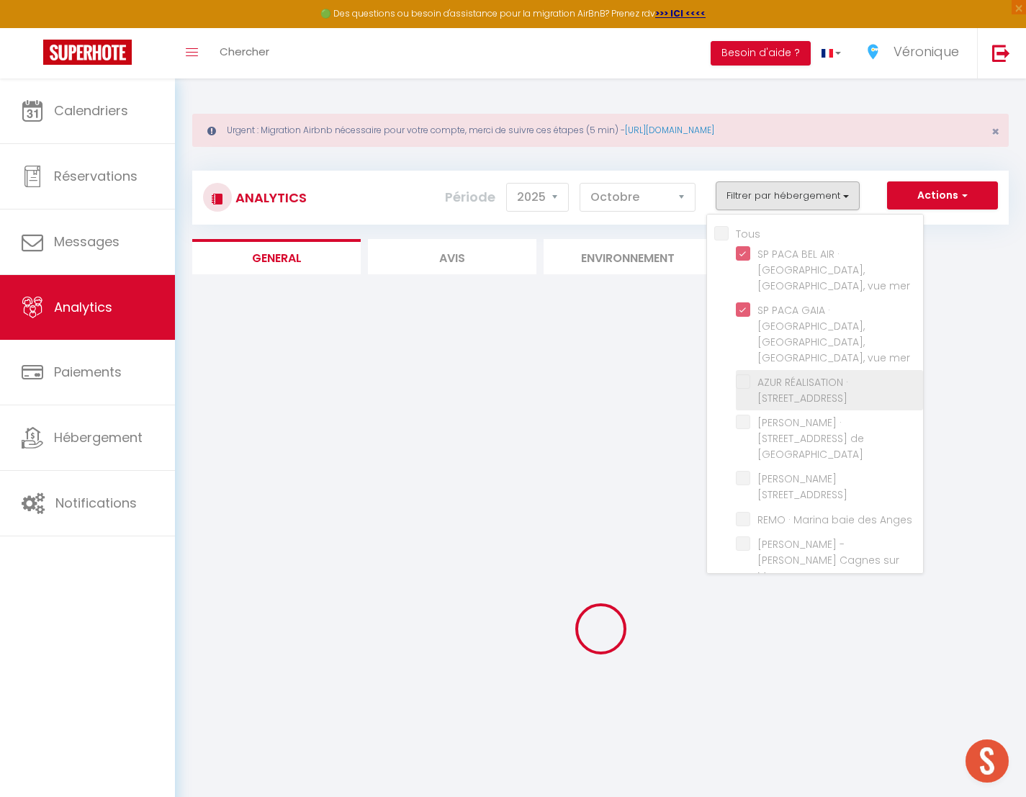
checkbox Laurent "false"
checkbox Verdun "false"
checkbox Lucioles "false"
checkbox Anges "false"
checkbox Mer "false"
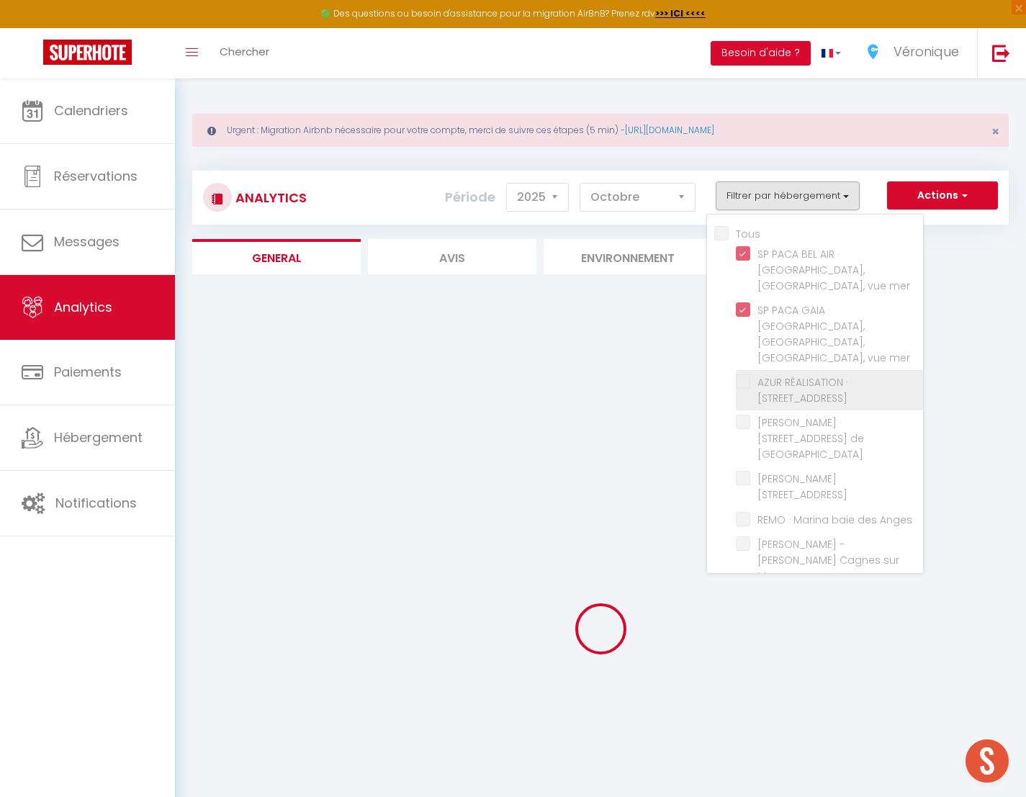
checkbox Cacciabue "false"
checkbox Vaugrenier "false"
checkbox Loup "false"
checkbox Mer "false"
checkbox Coquelicots "false"
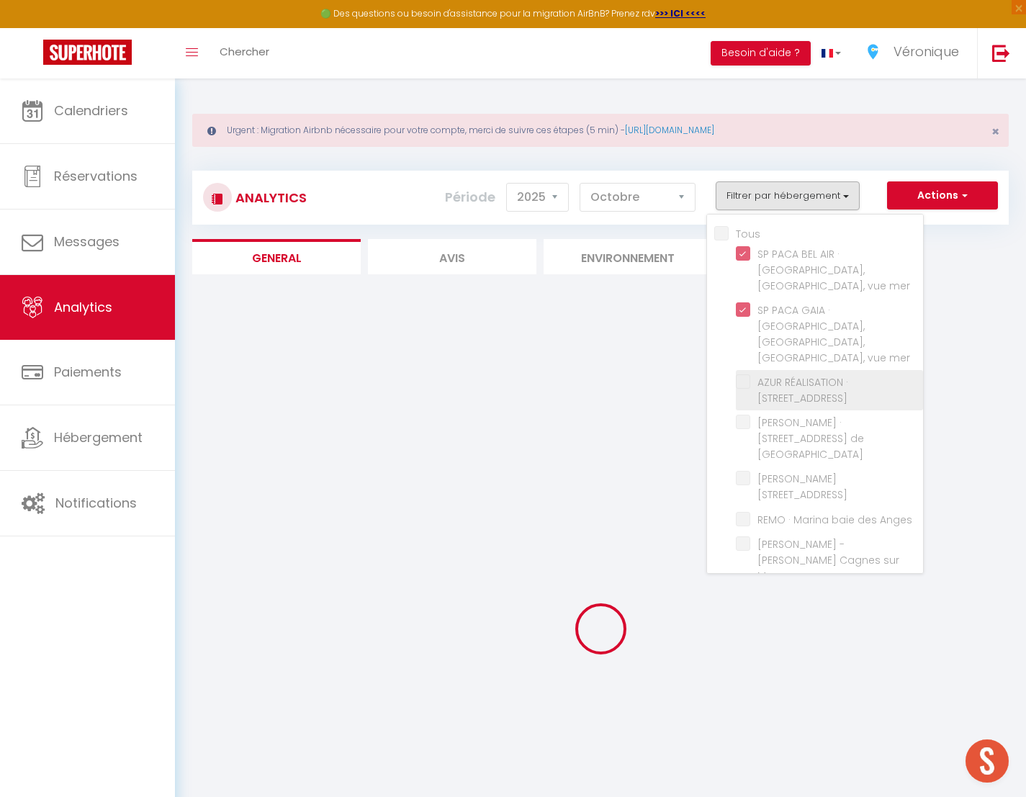
checkbox Paez "false"
checkbox Nice "false"
checkbox Cousteau "false"
checkbox Plage "false"
checkbox plage "false"
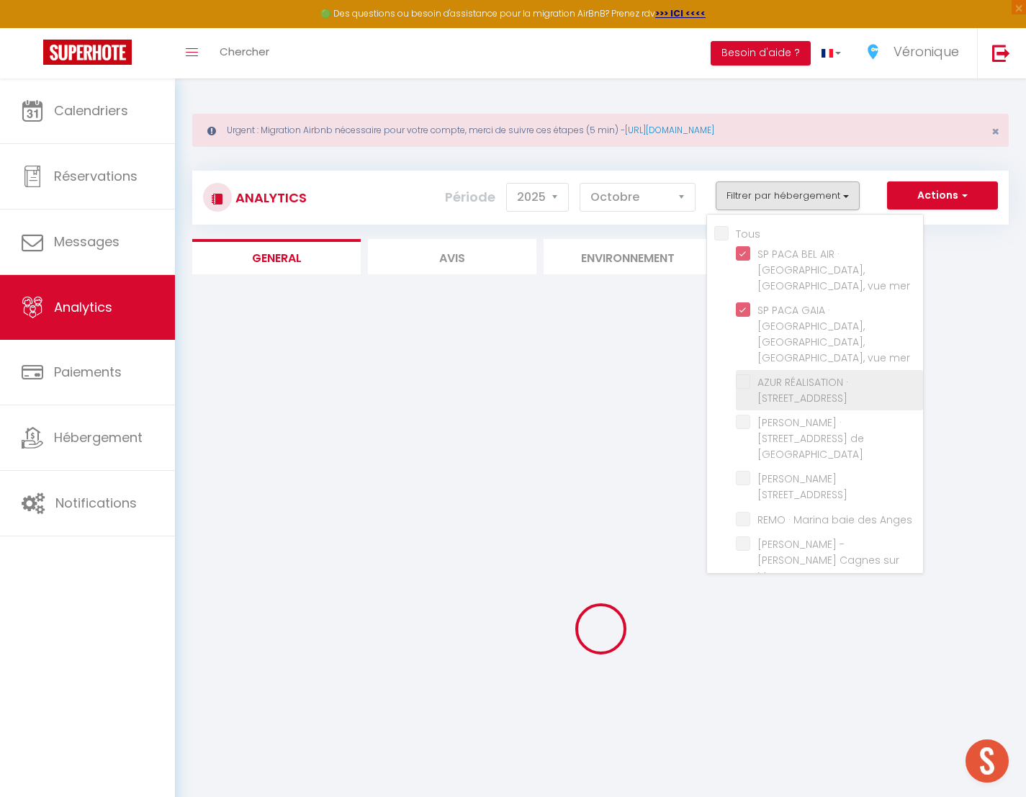
checkbox Plans "false"
checkbox Guillaumont "false"
checkbox Vallauris "false"
checkbox Antibes "false"
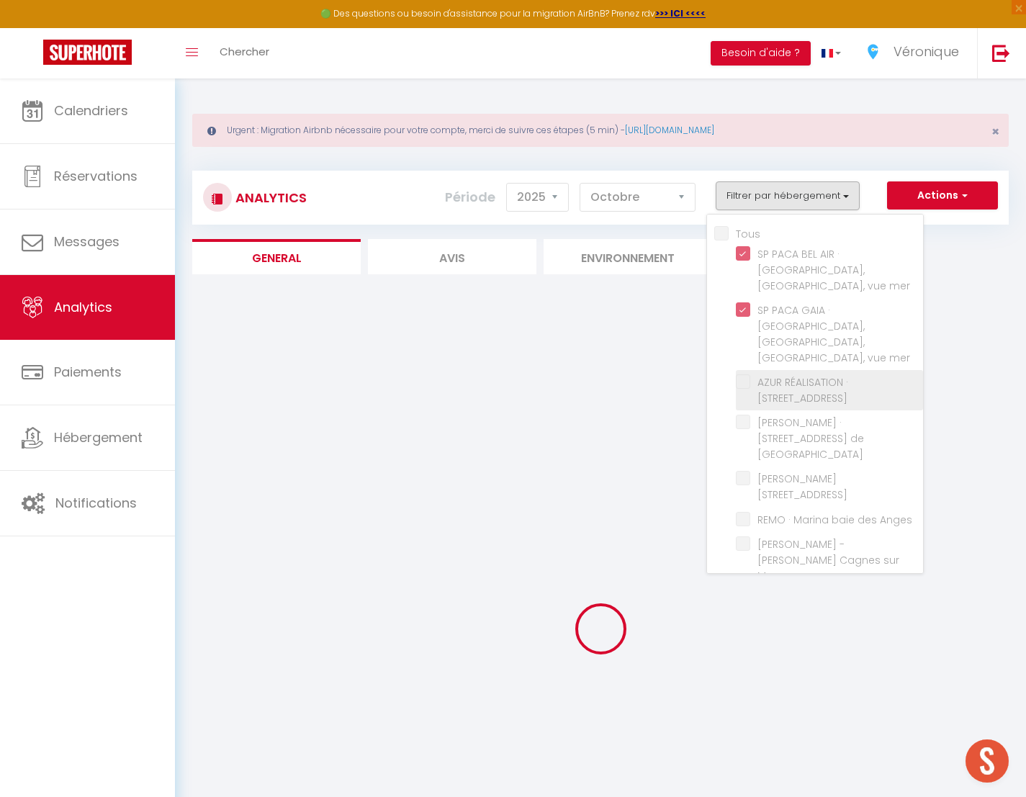
checkbox Cannes "false"
checkbox Mer "false"
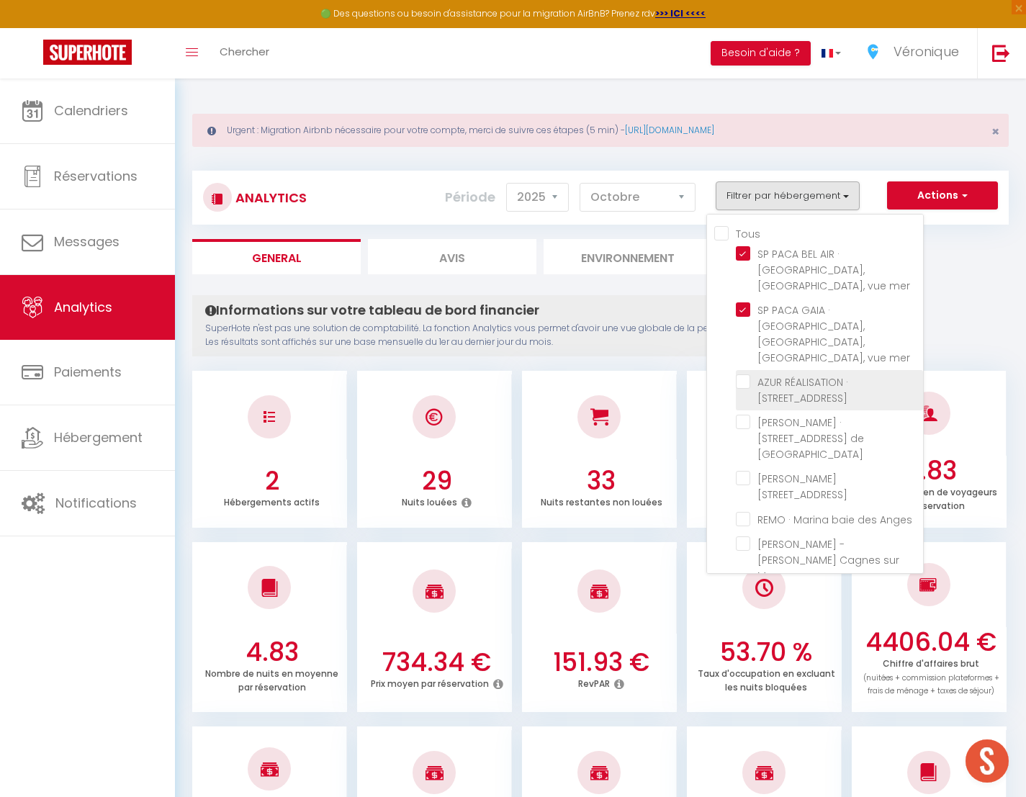
click at [742, 374] on Laurent "checkbox" at bounding box center [829, 381] width 187 height 14
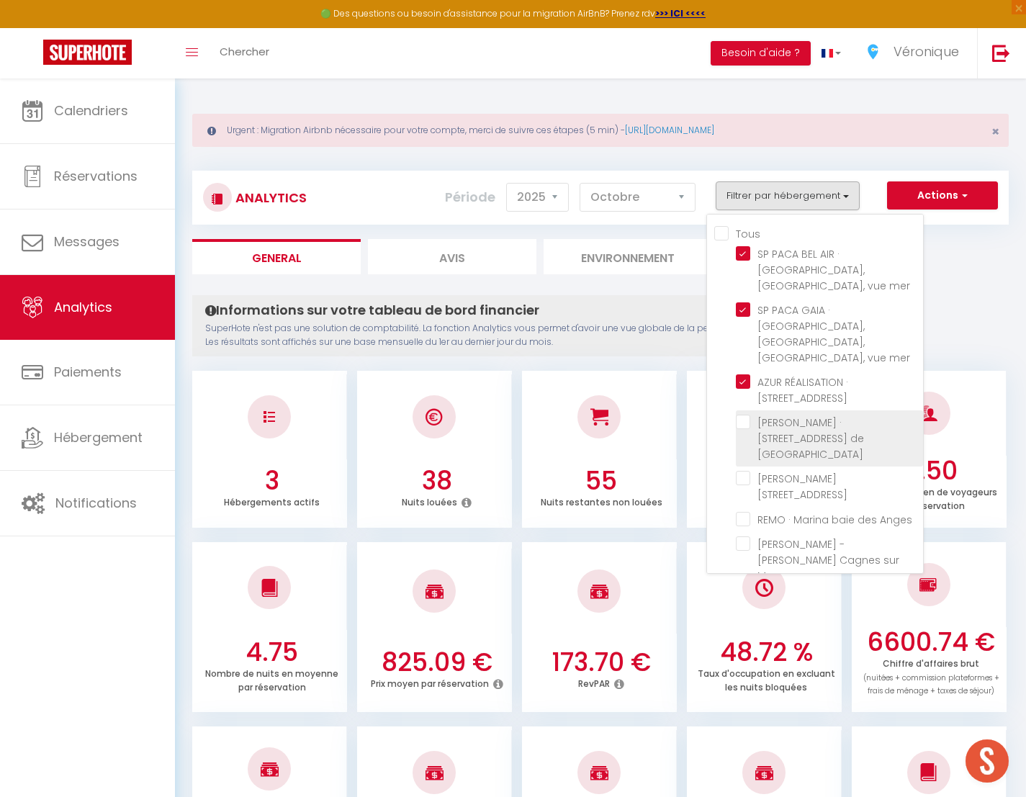
click at [745, 415] on Verdun "checkbox" at bounding box center [829, 422] width 187 height 14
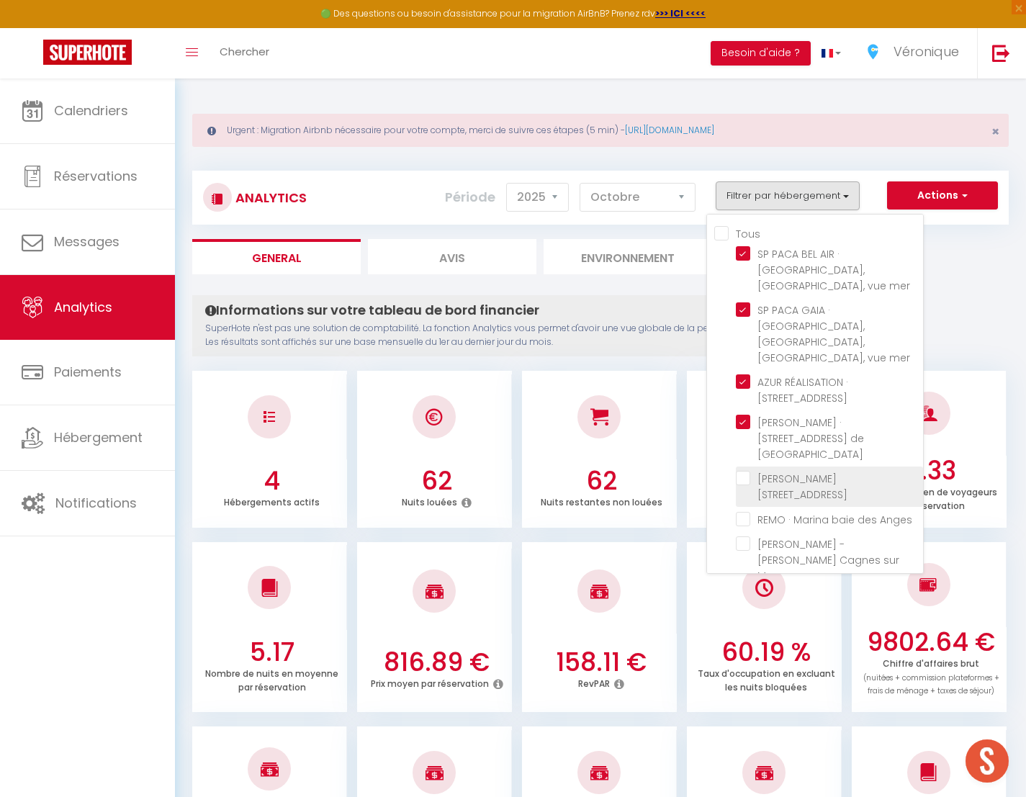
click at [745, 471] on Lucioles "checkbox" at bounding box center [829, 478] width 187 height 14
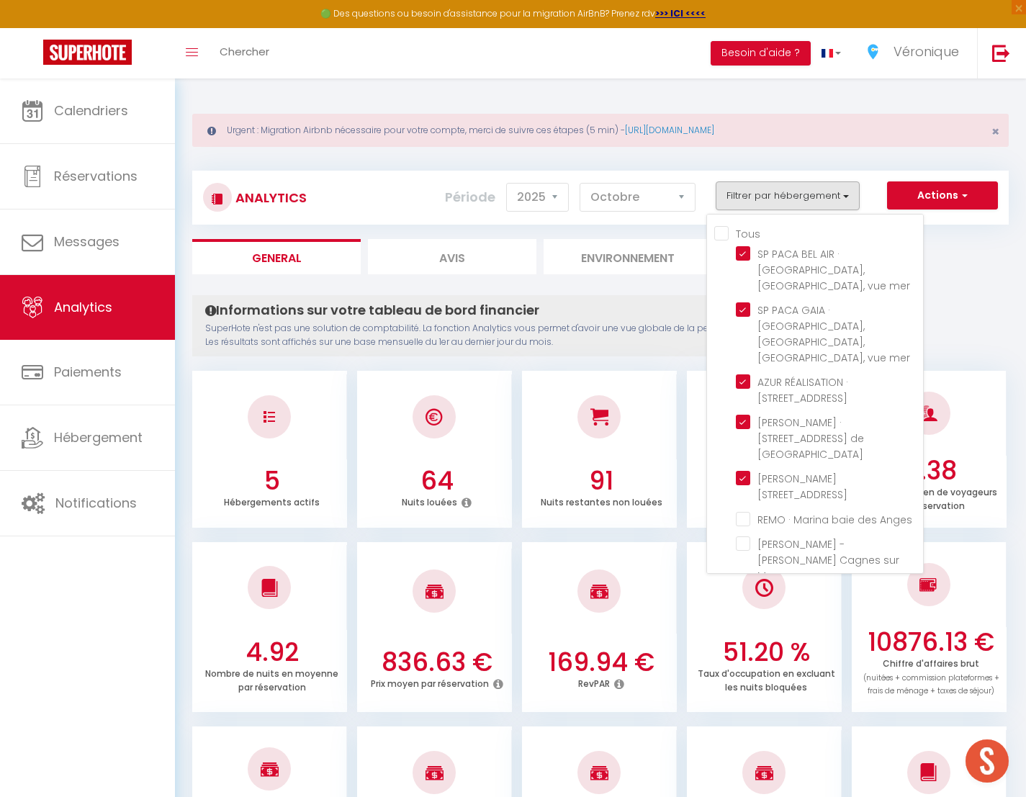
click at [984, 272] on ul "General Avis Environnement Marché" at bounding box center [600, 256] width 817 height 35
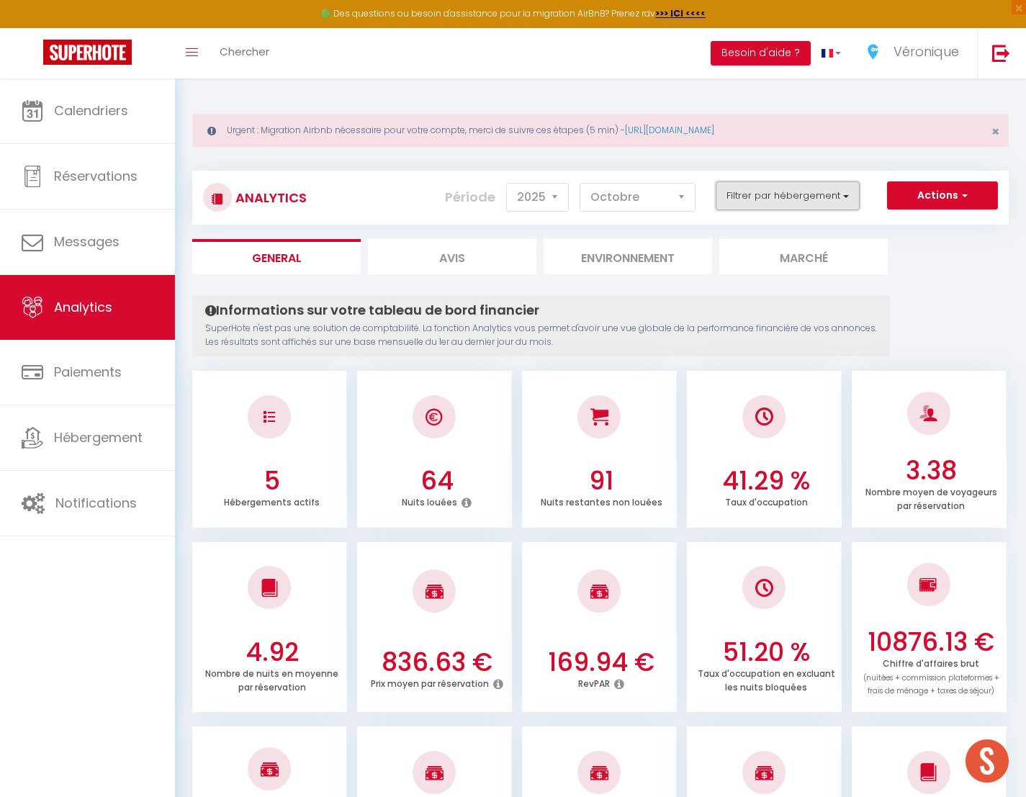
click at [835, 199] on button "Filtrer par hébergement" at bounding box center [788, 195] width 144 height 29
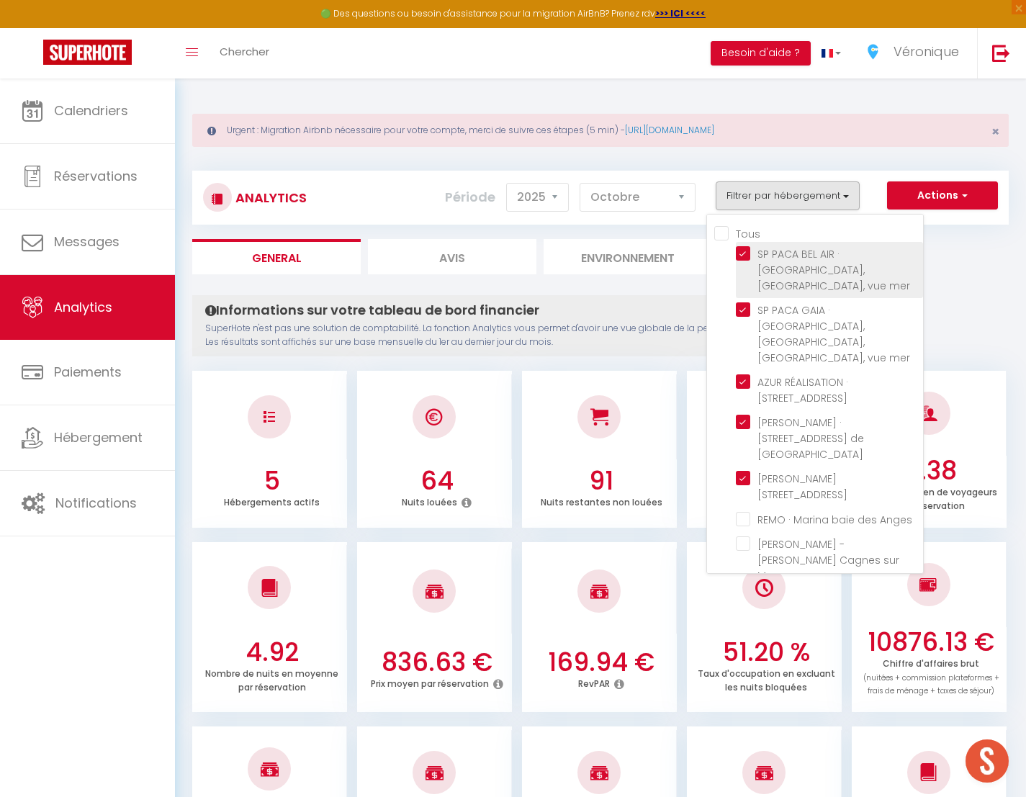
click at [748, 252] on mer "checkbox" at bounding box center [829, 253] width 187 height 14
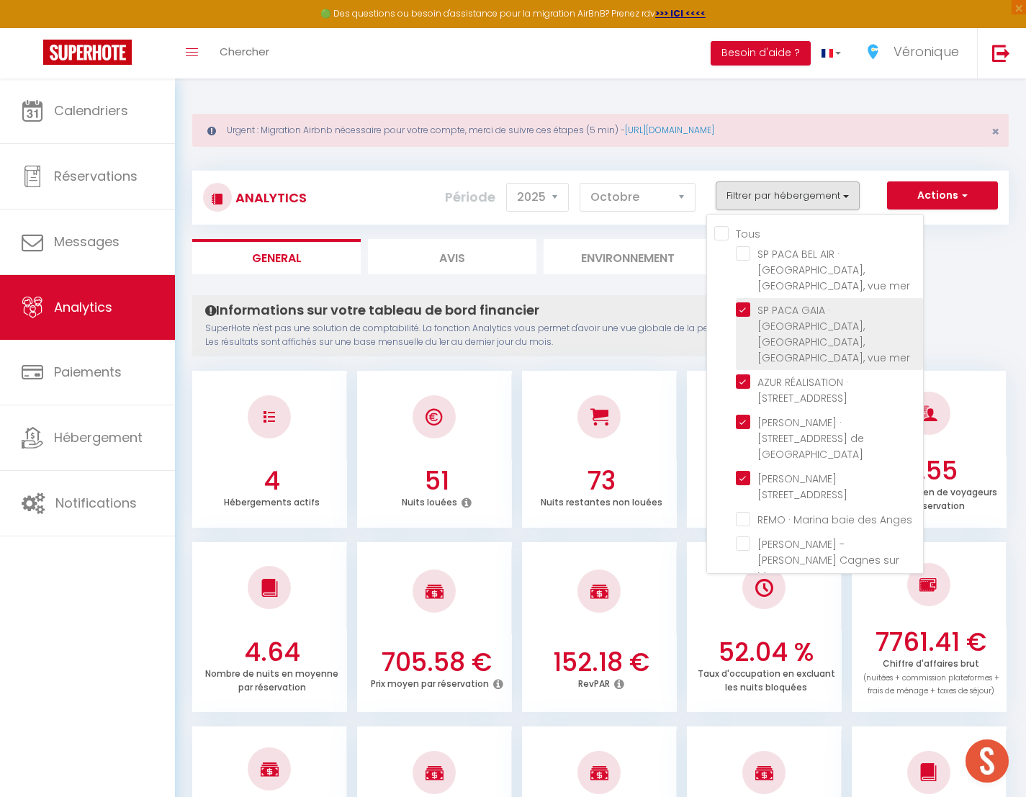
click at [745, 302] on mer "checkbox" at bounding box center [829, 309] width 187 height 14
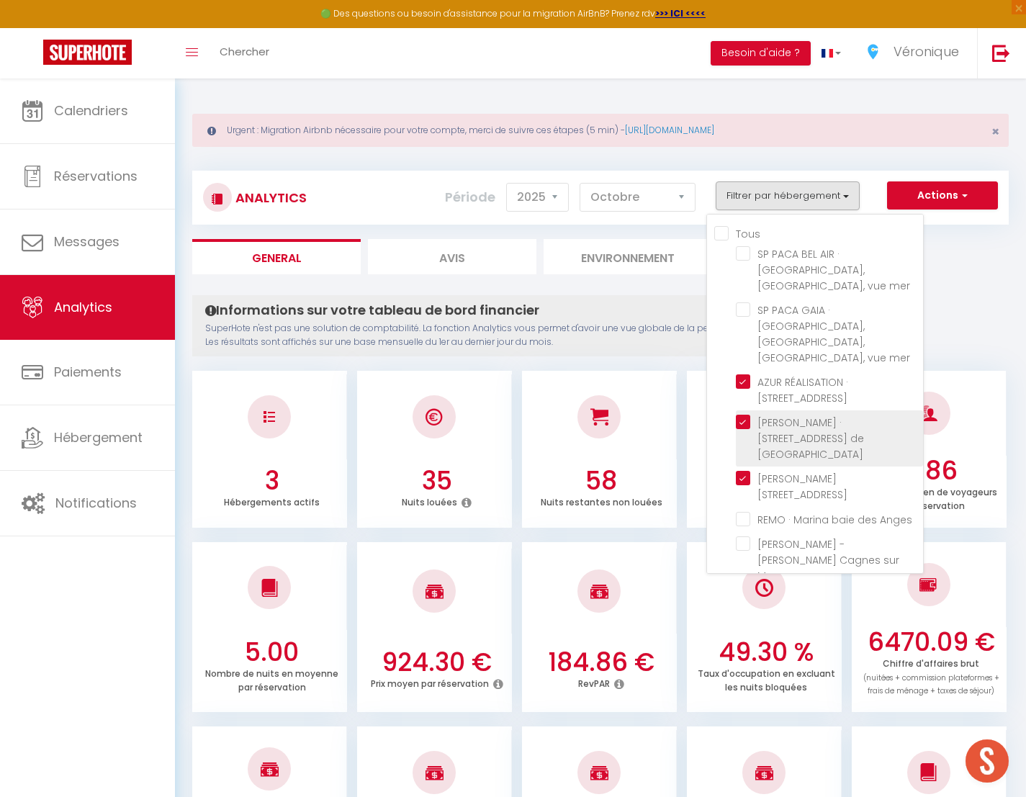
click at [742, 374] on Laurent "checkbox" at bounding box center [829, 381] width 187 height 14
click at [745, 415] on Verdun "checkbox" at bounding box center [829, 422] width 187 height 14
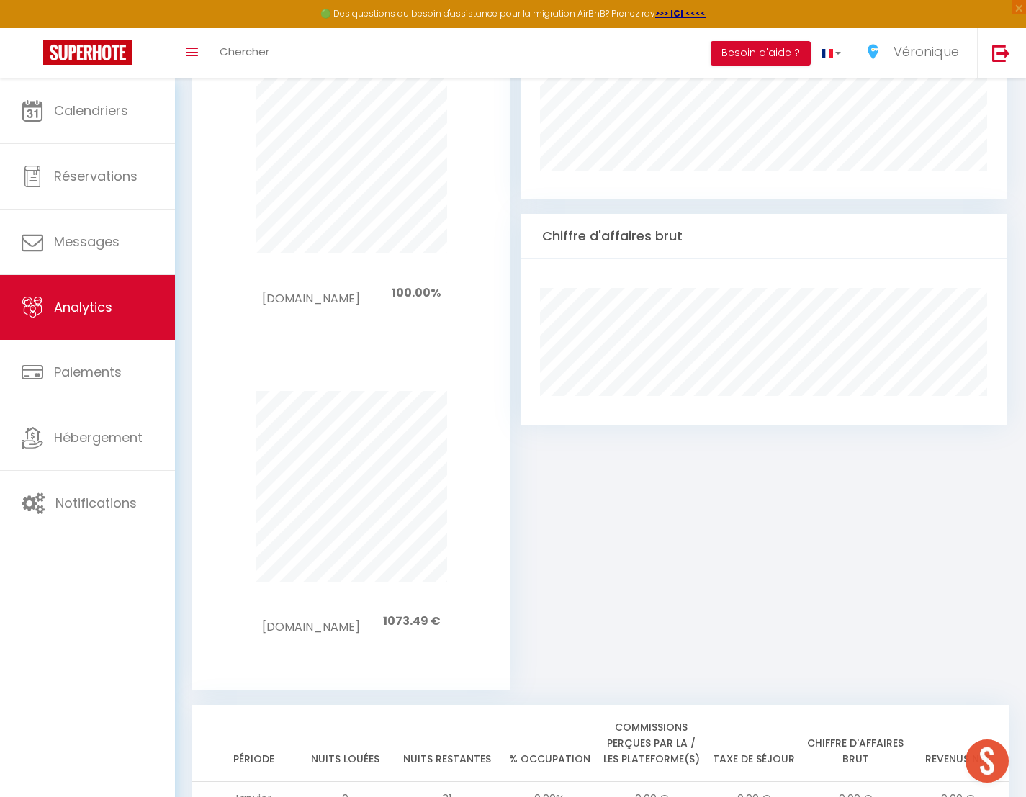
scroll to position [1357, 0]
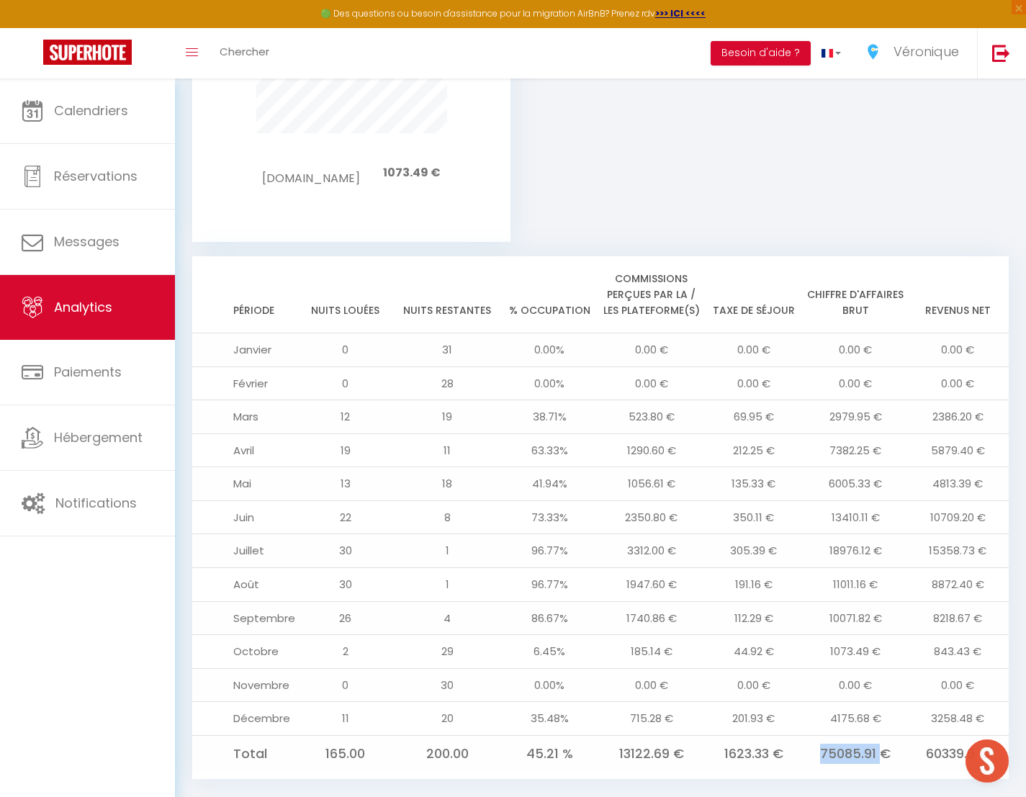
drag, startPoint x: 824, startPoint y: 729, endPoint x: 881, endPoint y: 732, distance: 56.9
click at [881, 735] on td "75085.91 €" at bounding box center [856, 753] width 102 height 37
drag, startPoint x: 925, startPoint y: 727, endPoint x: 984, endPoint y: 726, distance: 59.8
click at [984, 735] on td "60339.9 €" at bounding box center [958, 753] width 102 height 37
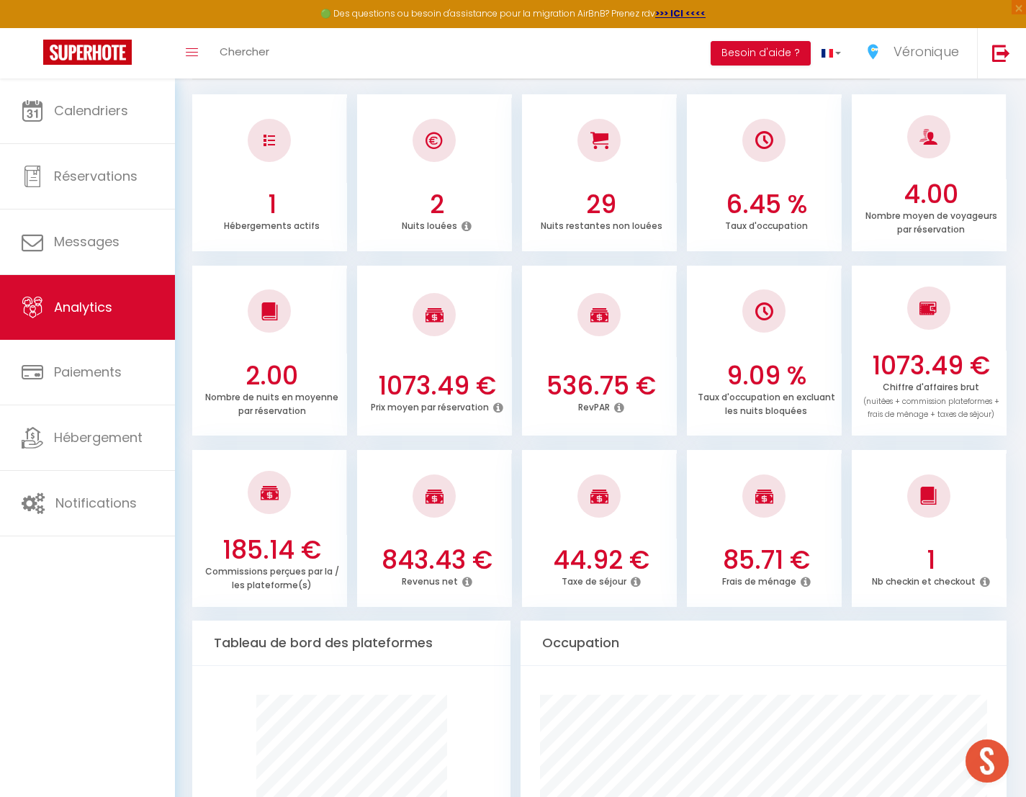
scroll to position [0, 0]
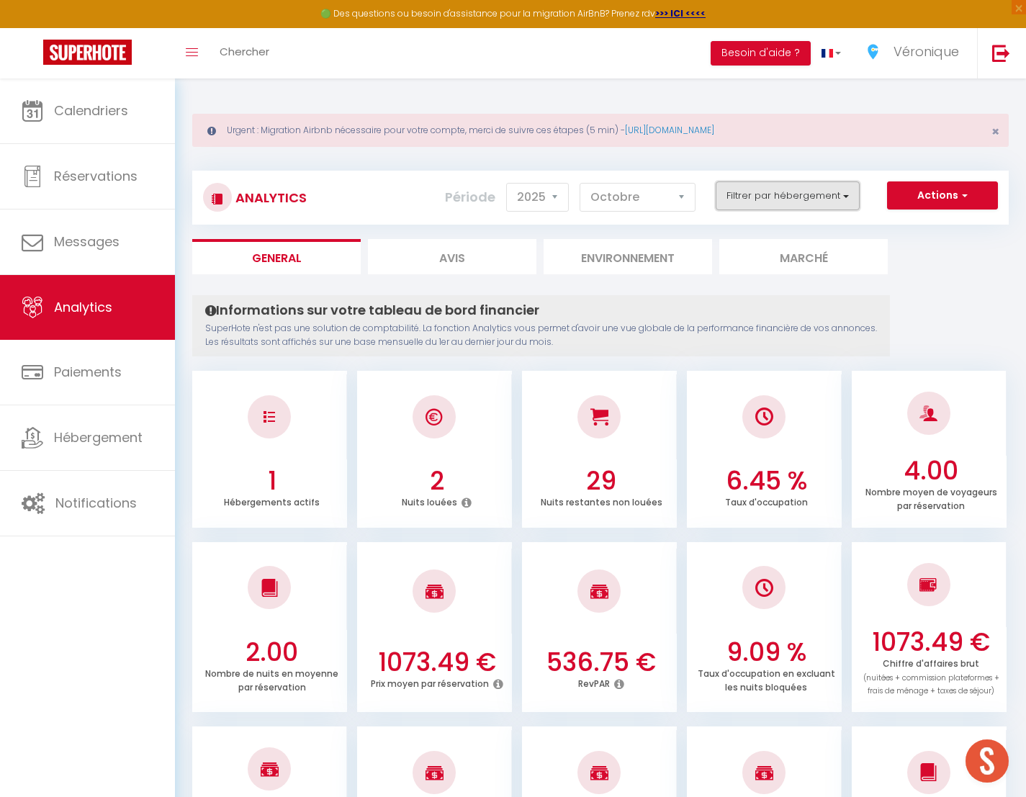
click at [837, 197] on button "Filtrer par hébergement" at bounding box center [788, 195] width 144 height 29
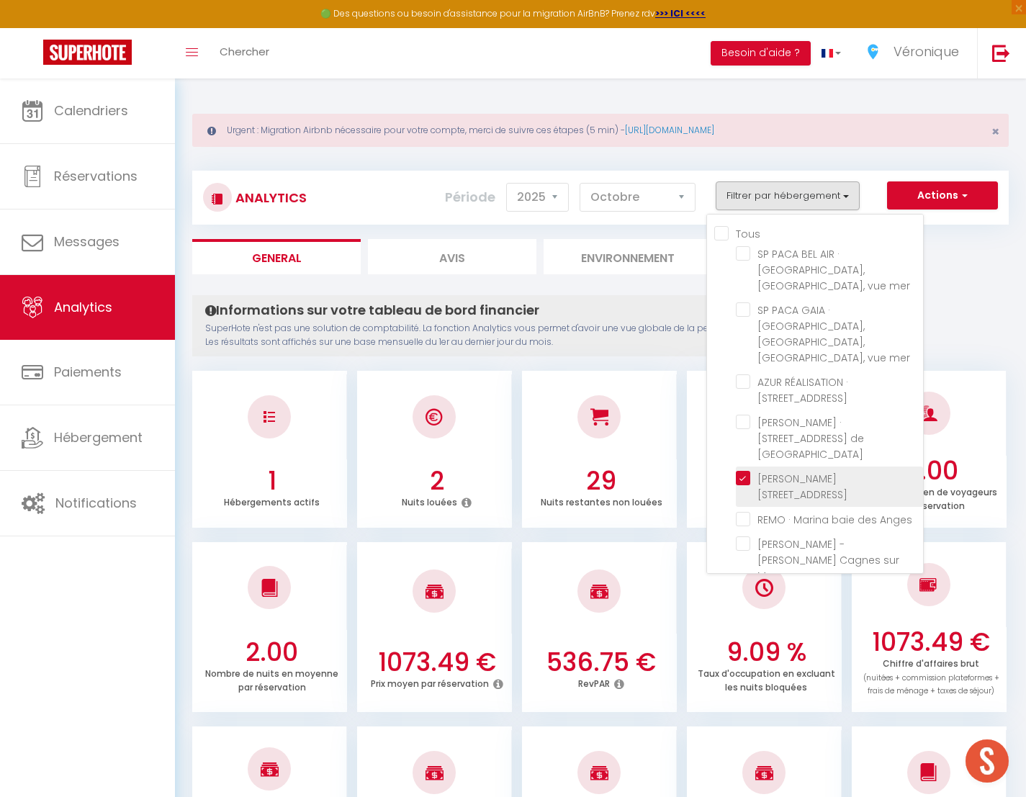
click at [745, 471] on Lucioles "checkbox" at bounding box center [829, 478] width 187 height 14
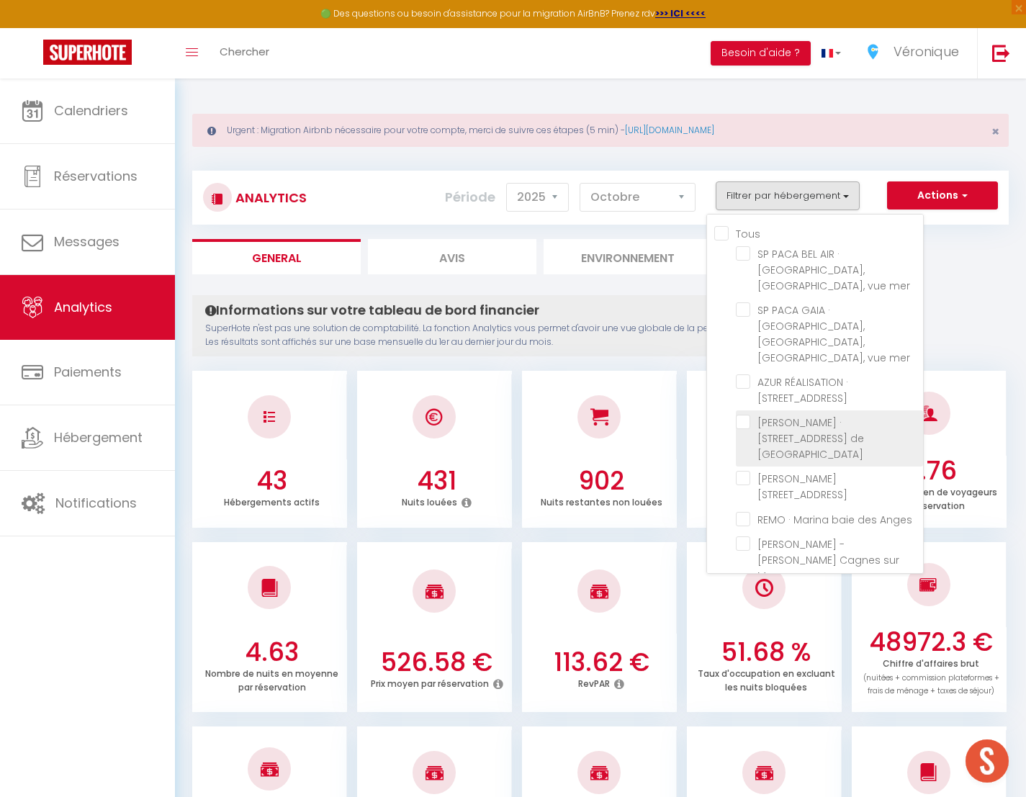
click at [748, 415] on Verdun "checkbox" at bounding box center [829, 422] width 187 height 14
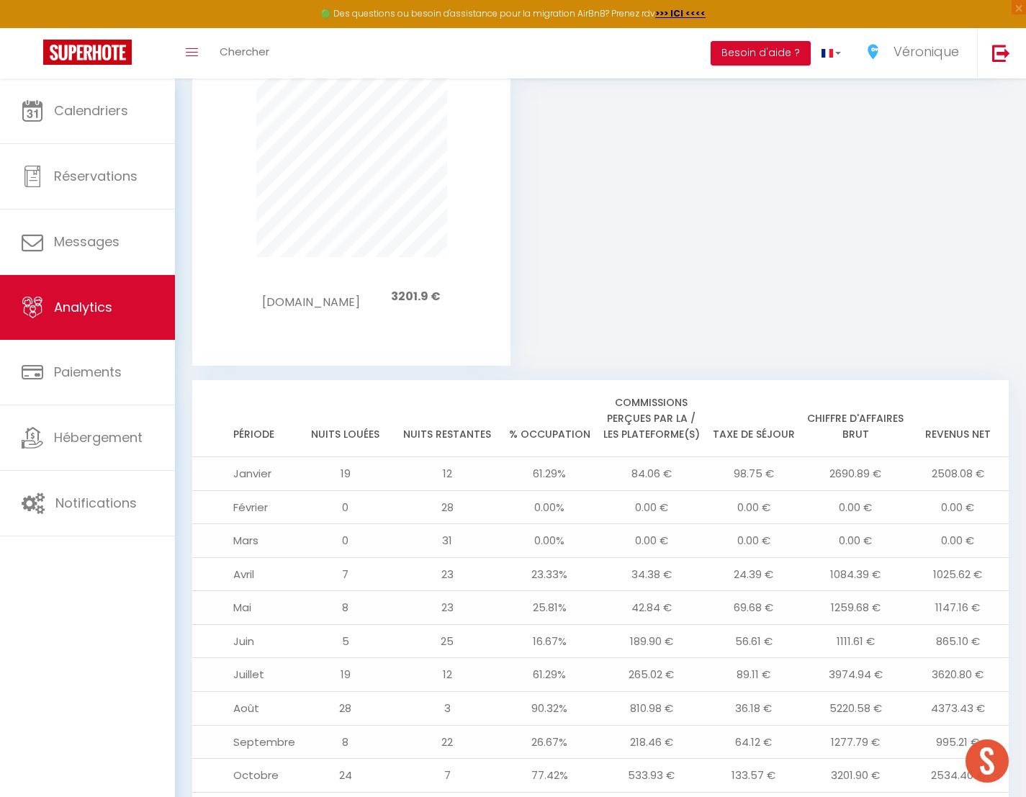
scroll to position [1383, 0]
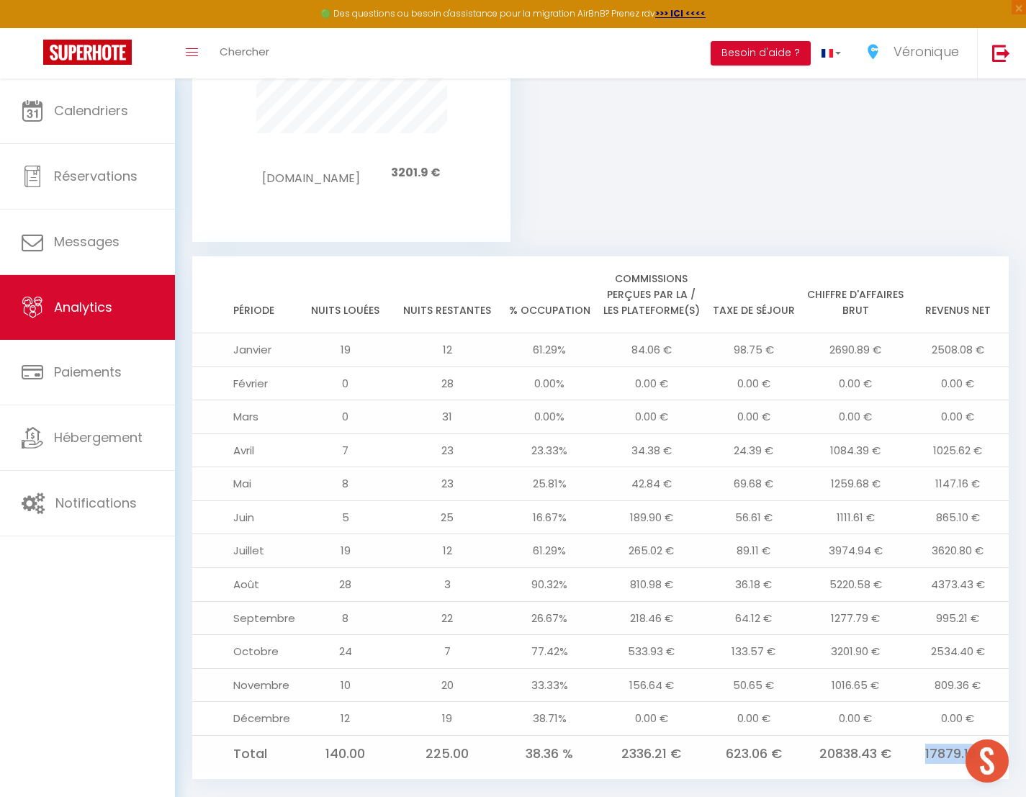
drag, startPoint x: 923, startPoint y: 726, endPoint x: 982, endPoint y: 727, distance: 58.3
click at [982, 735] on td "17879.16 €" at bounding box center [958, 753] width 102 height 37
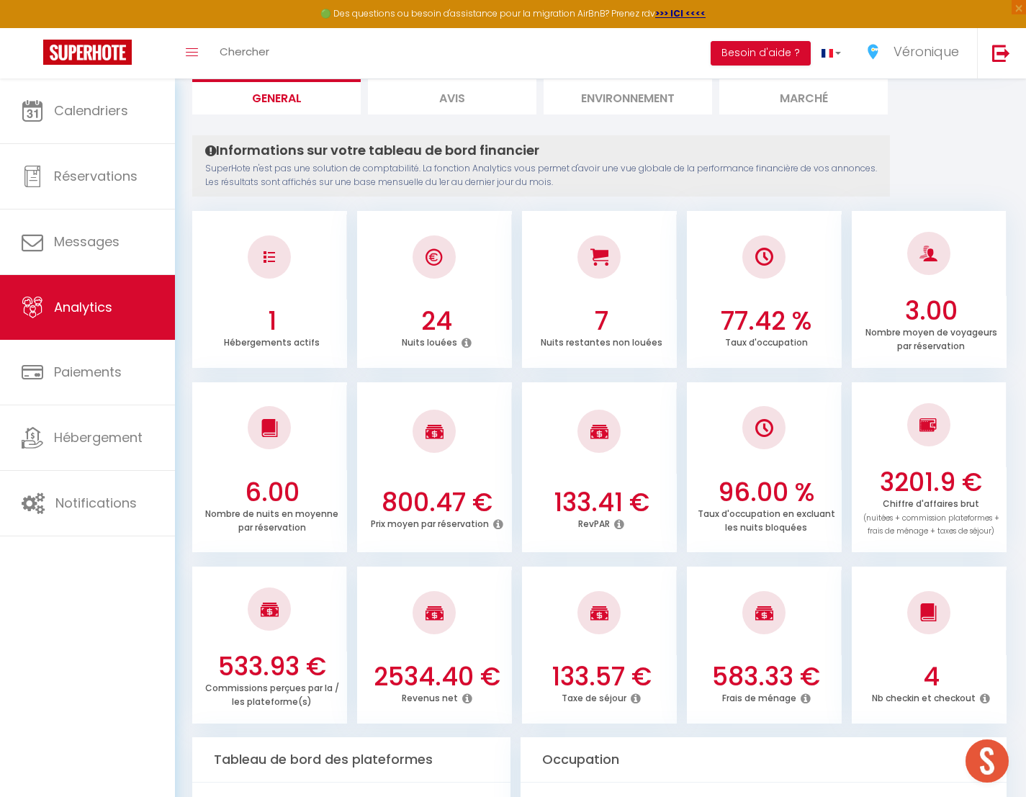
scroll to position [0, 0]
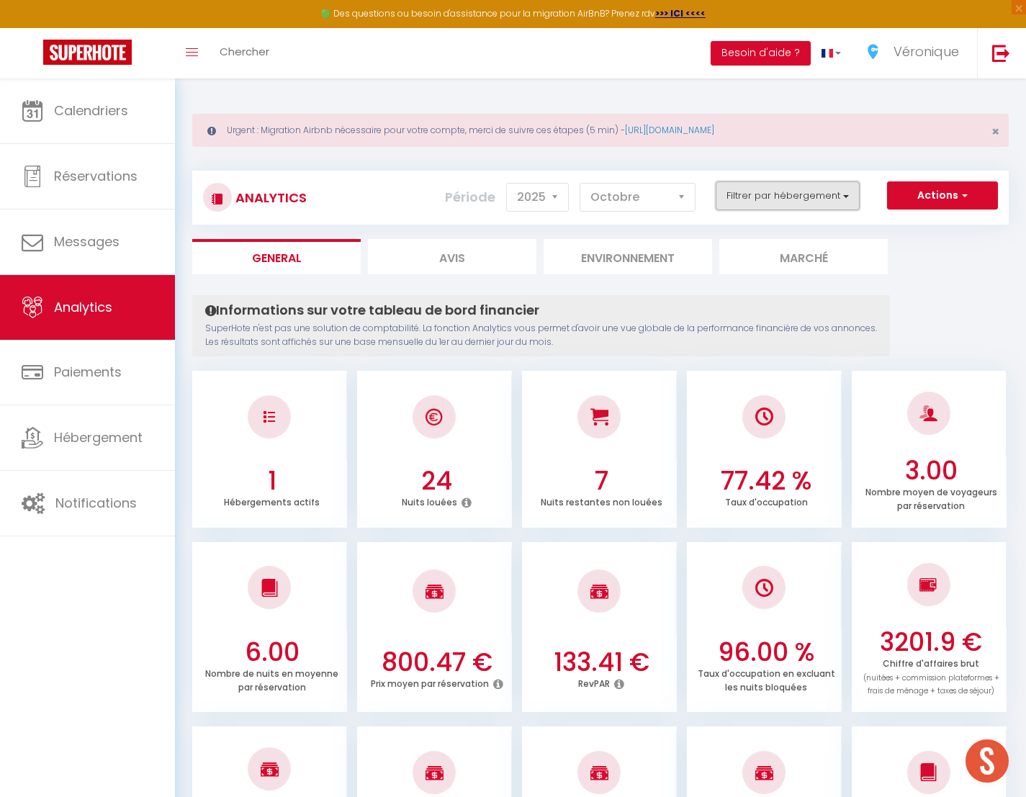
click at [848, 199] on button "Filtrer par hébergement" at bounding box center [788, 195] width 144 height 29
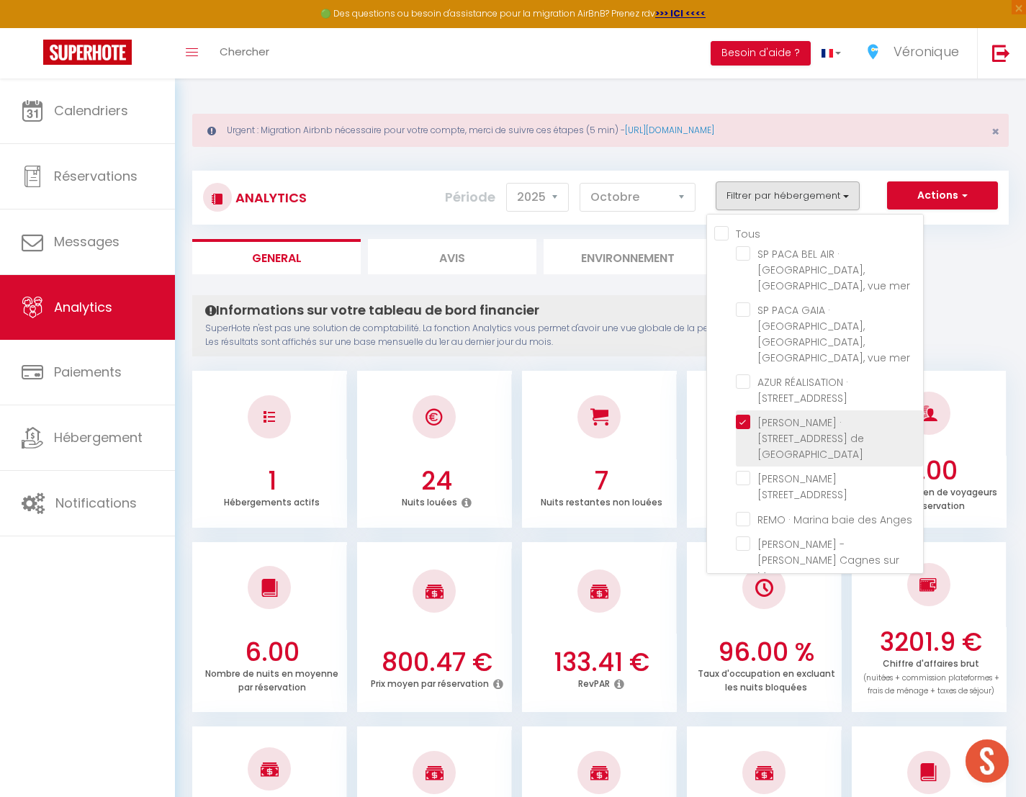
click at [748, 415] on Verdun "checkbox" at bounding box center [829, 422] width 187 height 14
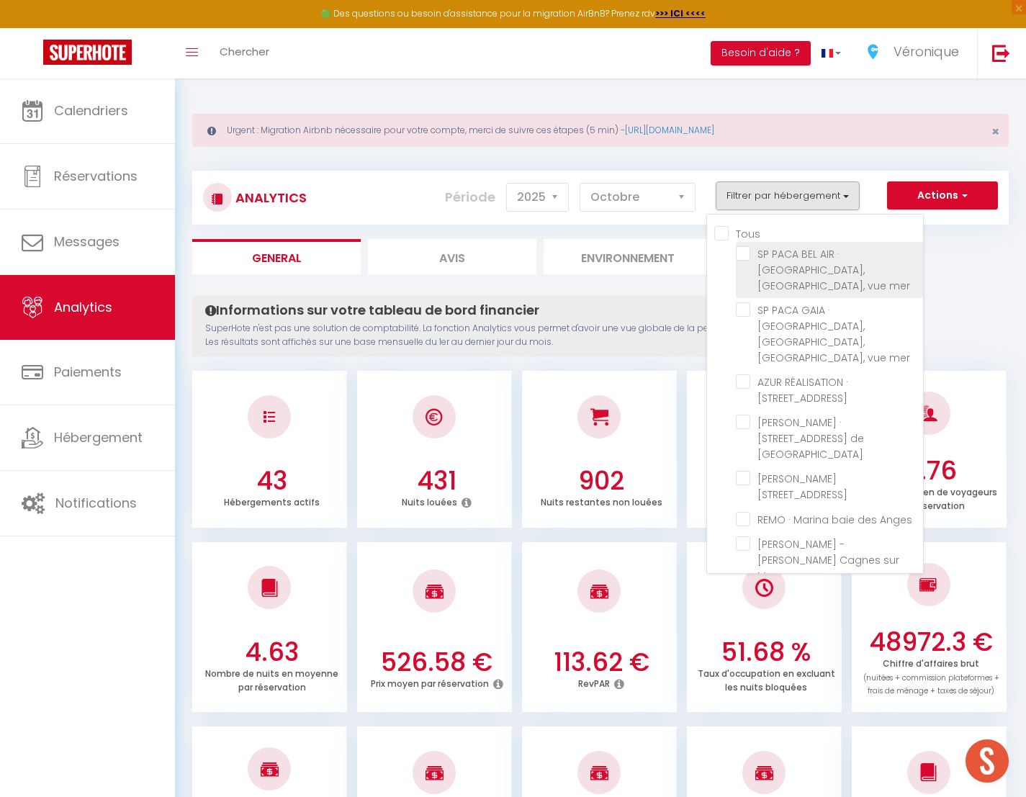
click at [747, 256] on mer "checkbox" at bounding box center [829, 253] width 187 height 14
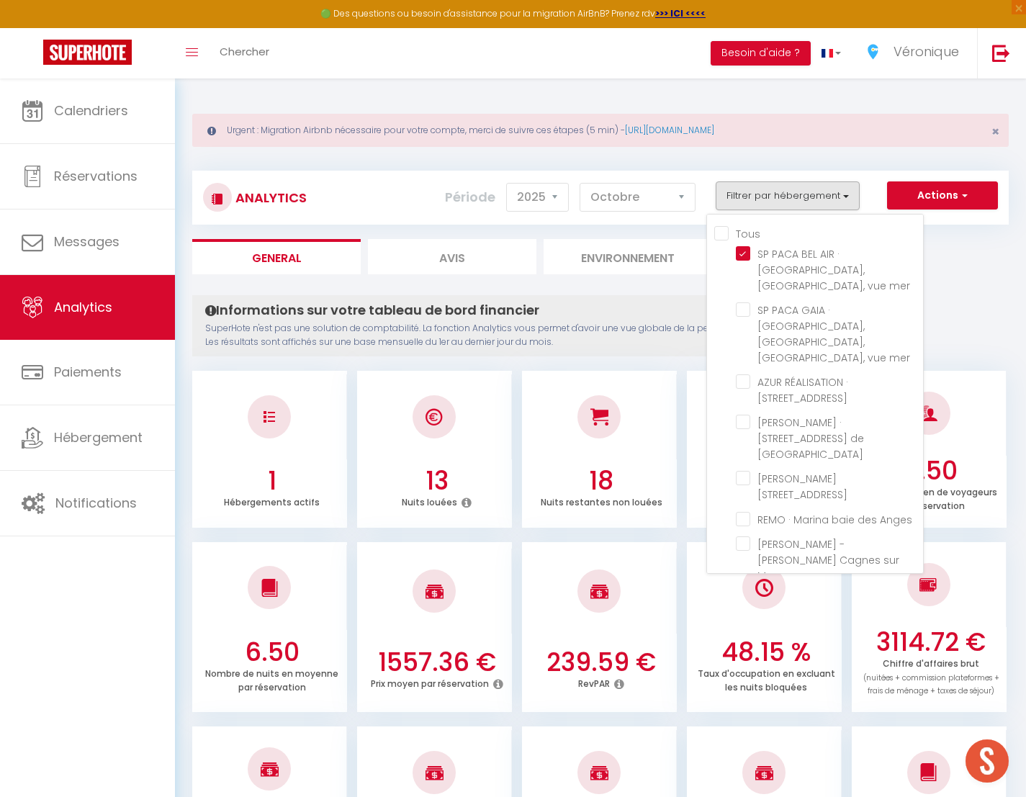
click at [744, 301] on li "SP PACA GAIA · [GEOGRAPHIC_DATA], [GEOGRAPHIC_DATA], [GEOGRAPHIC_DATA], vue mer" at bounding box center [829, 334] width 187 height 72
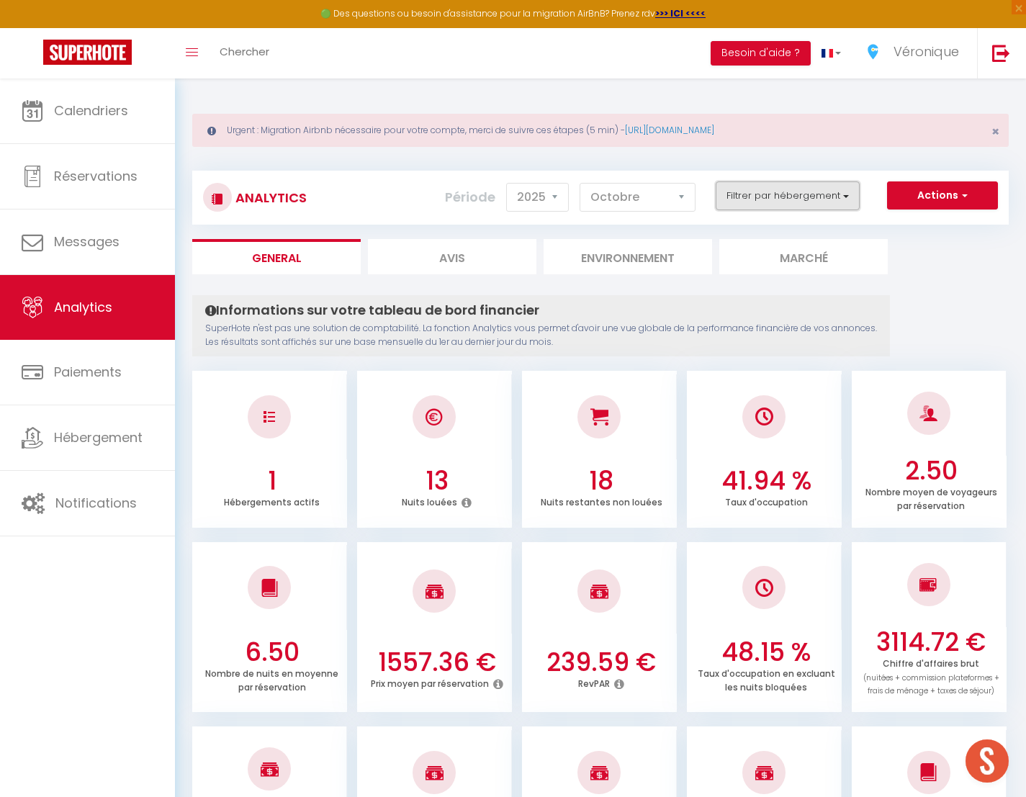
click at [757, 201] on button "Filtrer par hébergement" at bounding box center [788, 195] width 144 height 29
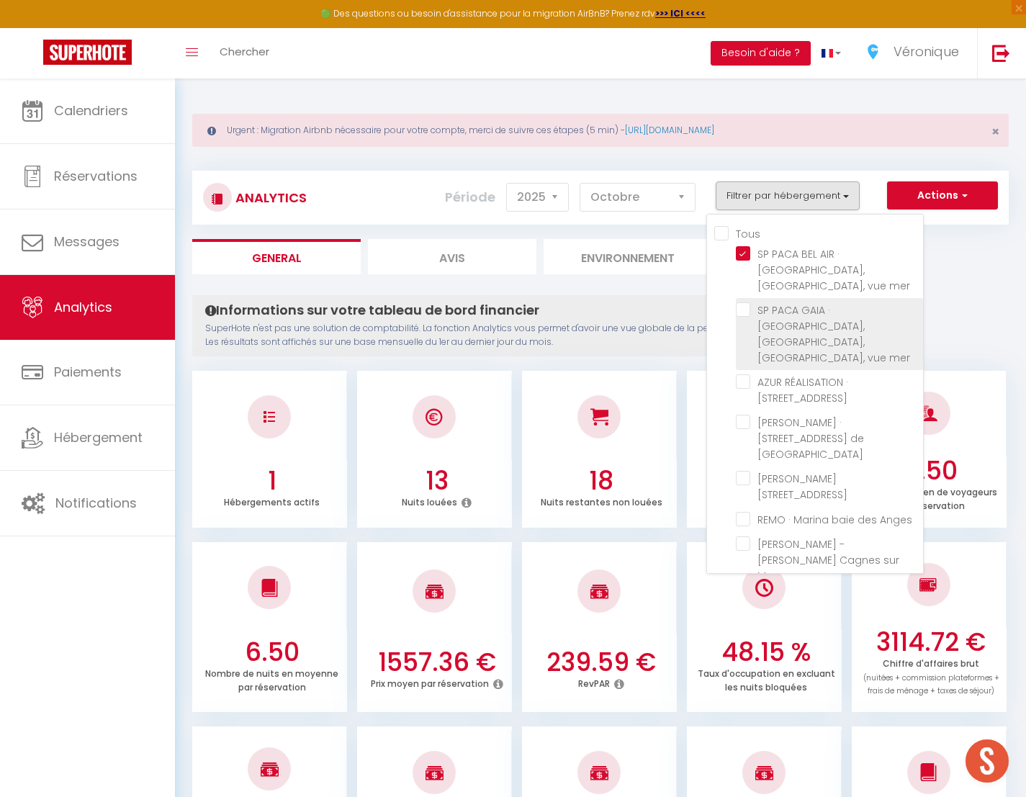
click at [747, 302] on mer "checkbox" at bounding box center [829, 309] width 187 height 14
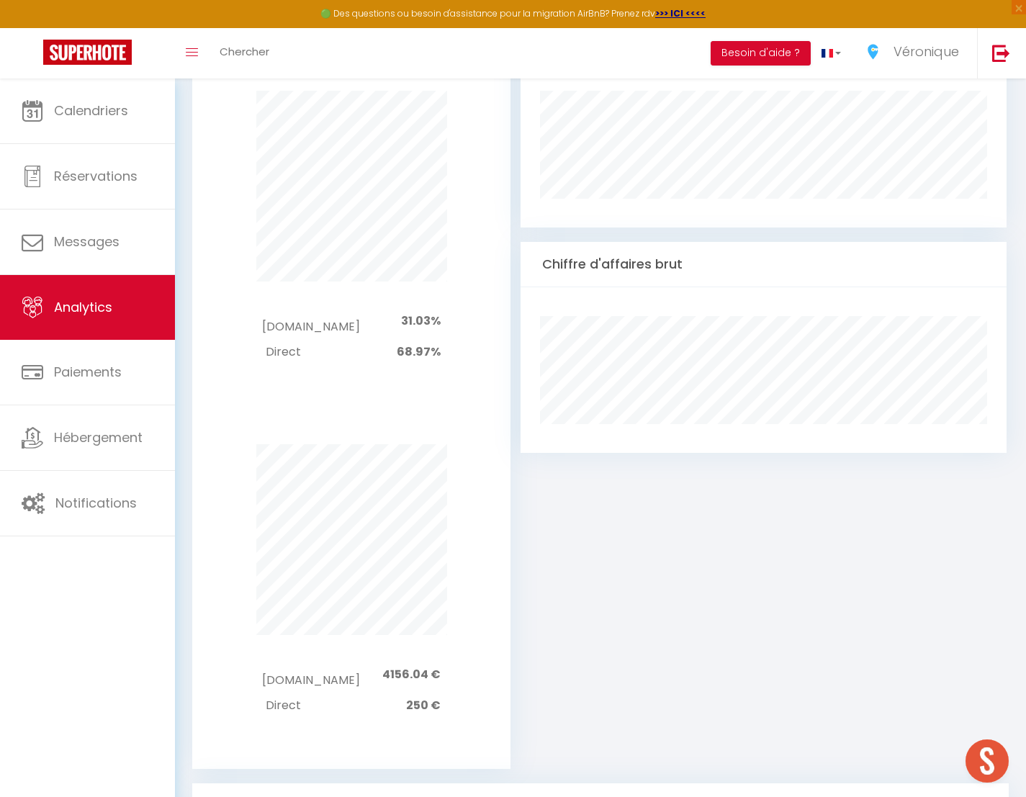
scroll to position [1408, 0]
